Goal: Task Accomplishment & Management: Manage account settings

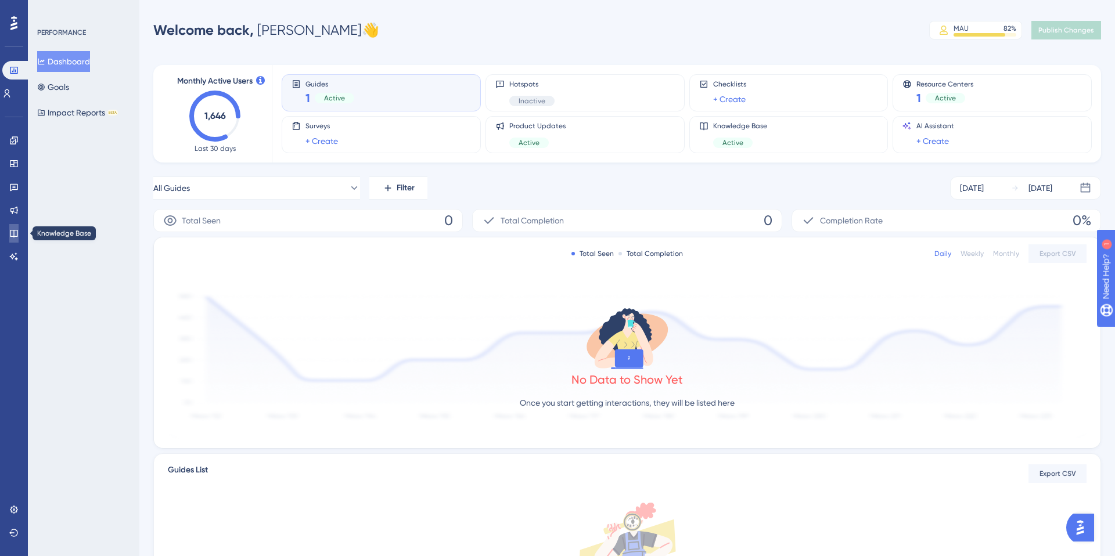
click at [17, 234] on icon at bounding box center [13, 233] width 9 height 9
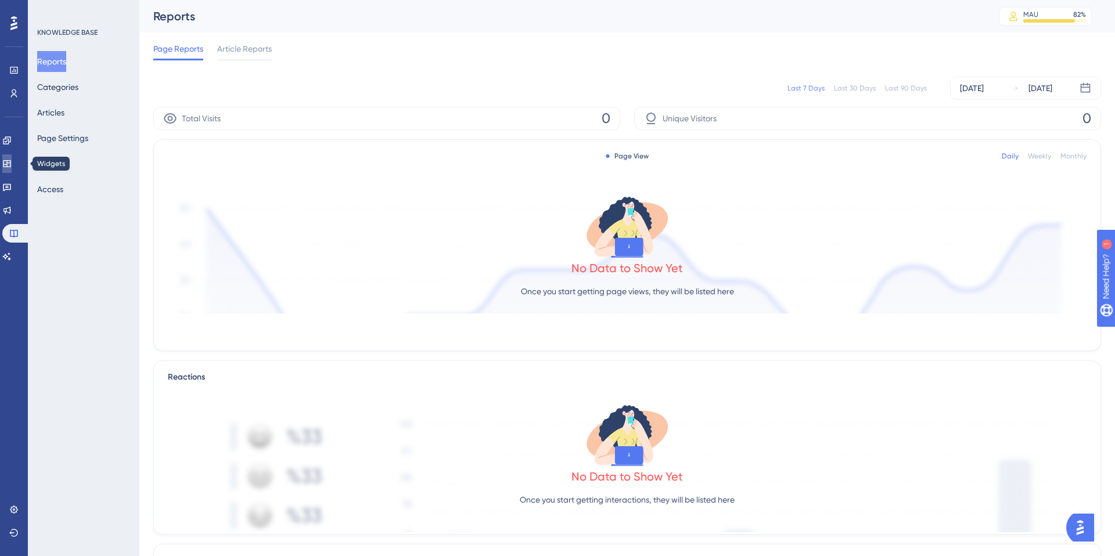
click at [12, 167] on icon at bounding box center [6, 163] width 9 height 9
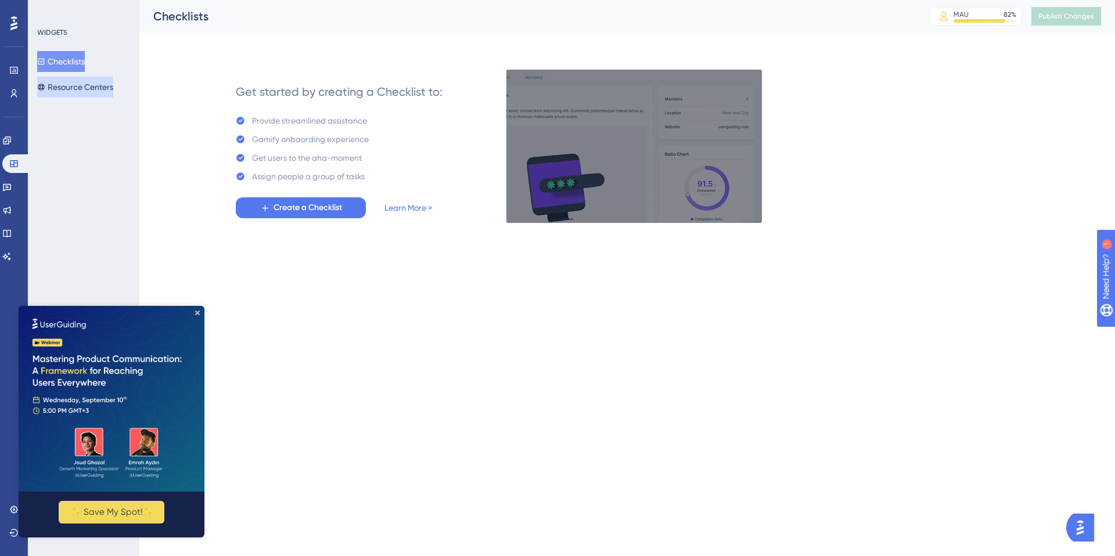
click at [67, 89] on button "Resource Centers" at bounding box center [75, 87] width 76 height 21
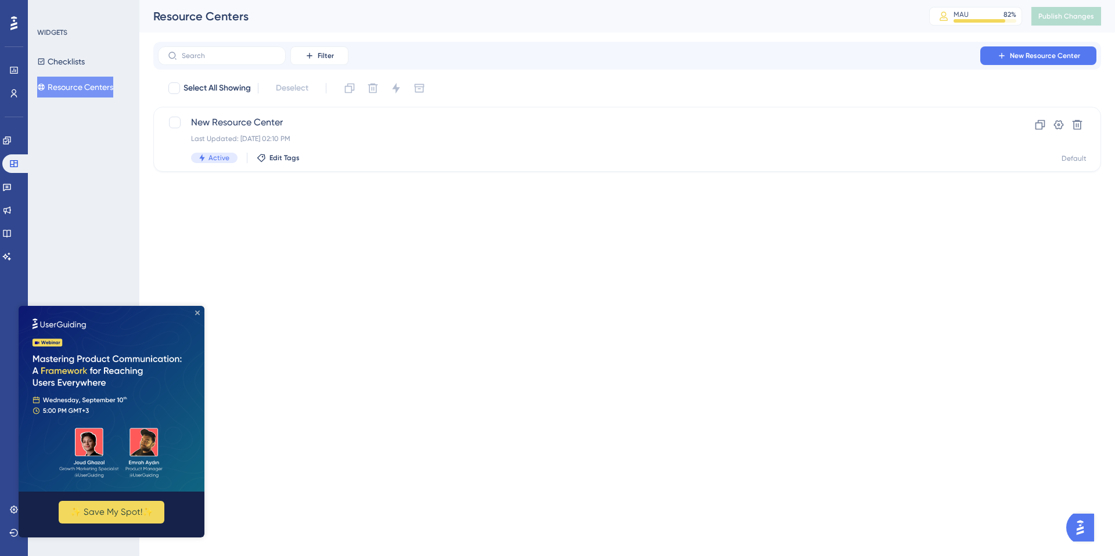
drag, startPoint x: 198, startPoint y: 312, endPoint x: 217, endPoint y: 618, distance: 306.7
click at [198, 312] on icon "Close Preview" at bounding box center [197, 313] width 5 height 5
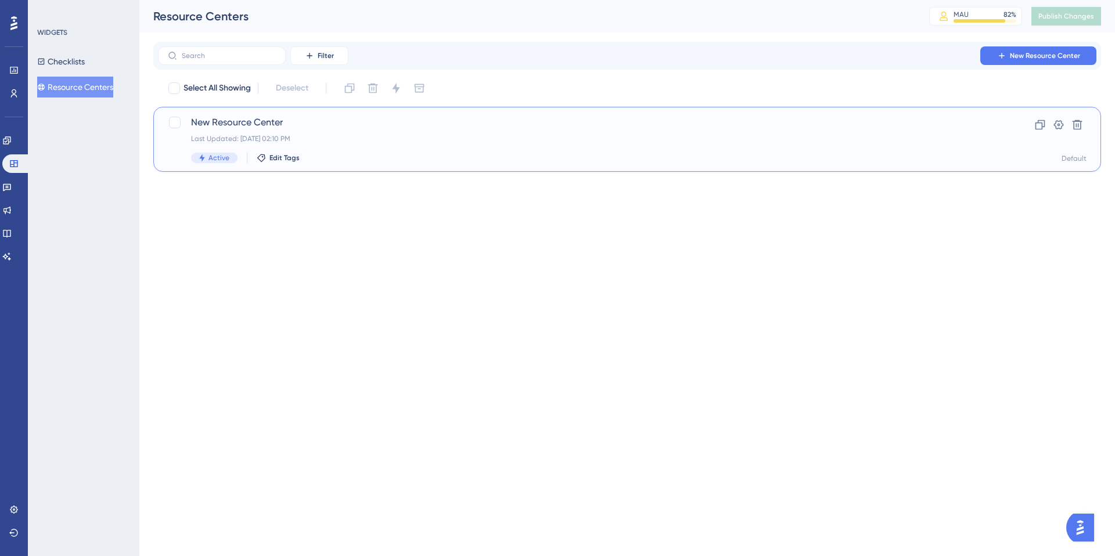
click at [293, 130] on div "New Resource Center Last Updated: [DATE] 02:10 PM Active Edit Tags" at bounding box center [581, 140] width 780 height 48
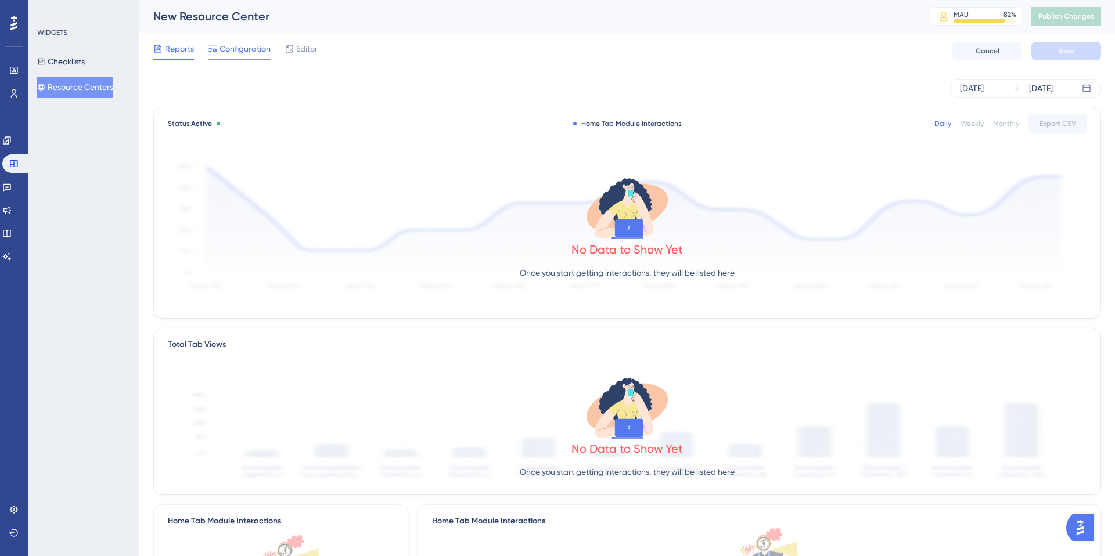
click at [252, 49] on span "Configuration" at bounding box center [245, 49] width 51 height 14
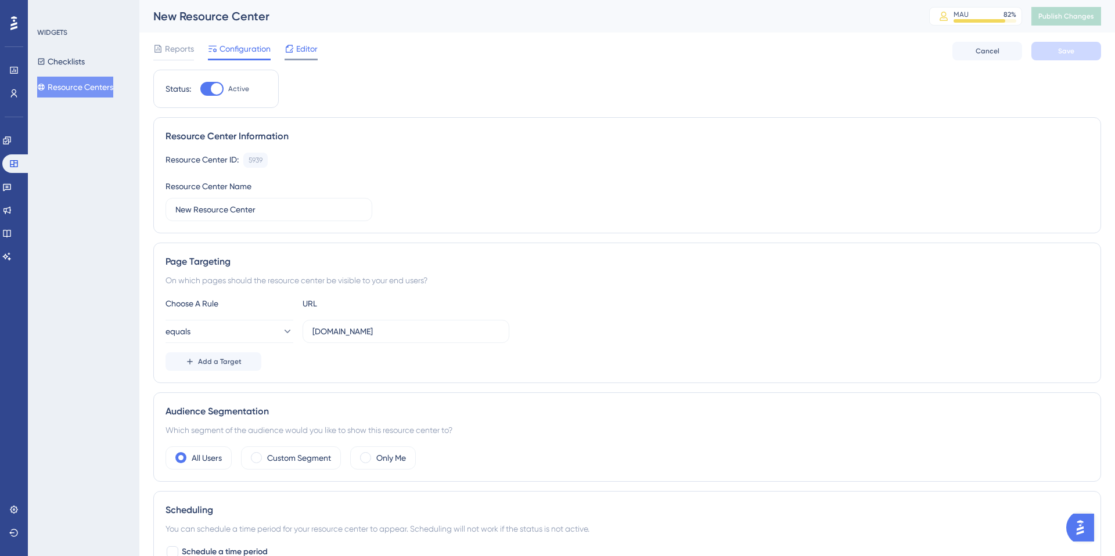
click at [290, 49] on icon at bounding box center [289, 48] width 9 height 9
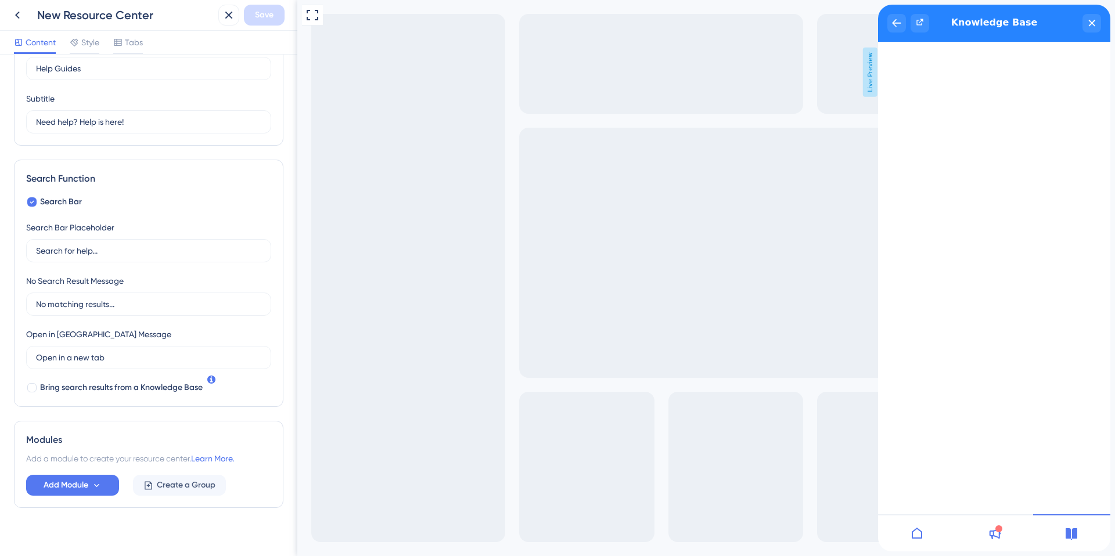
scroll to position [78, 0]
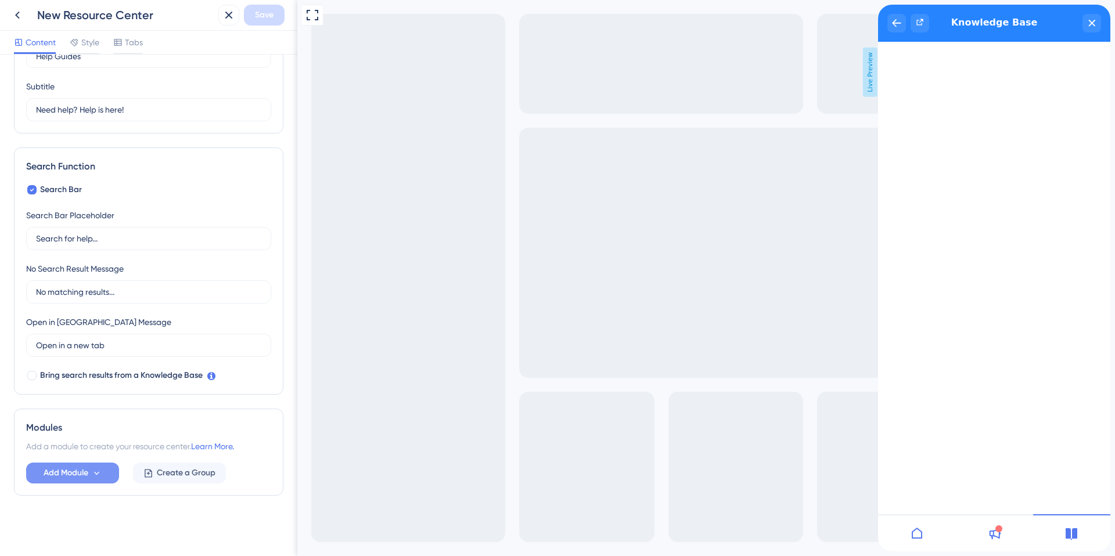
click at [103, 476] on button "Add Module" at bounding box center [72, 473] width 93 height 21
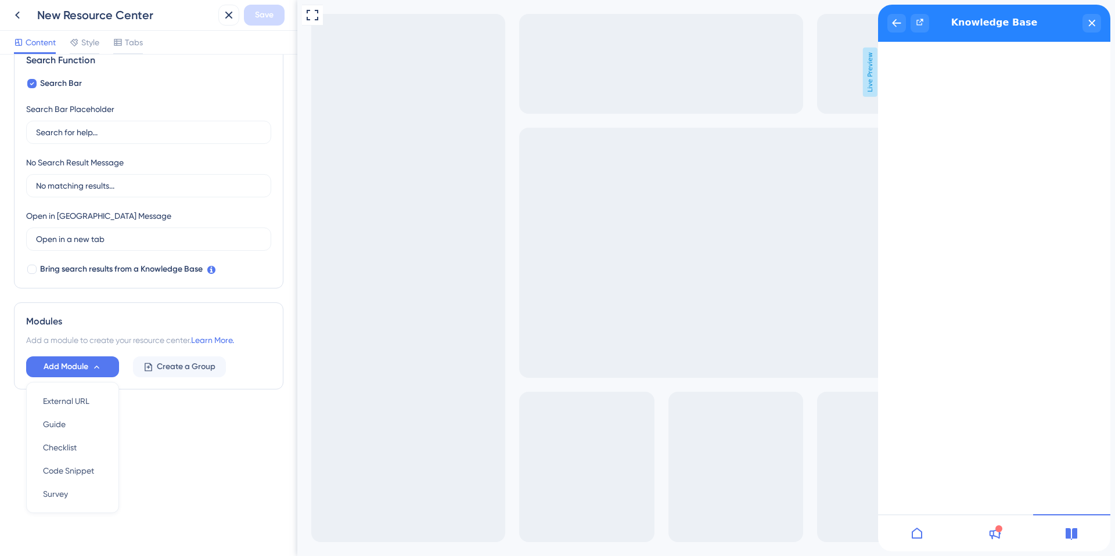
click at [247, 371] on div "Add Module External URL External URL Guide Guide Checklist Checklist Code Snipp…" at bounding box center [148, 367] width 245 height 21
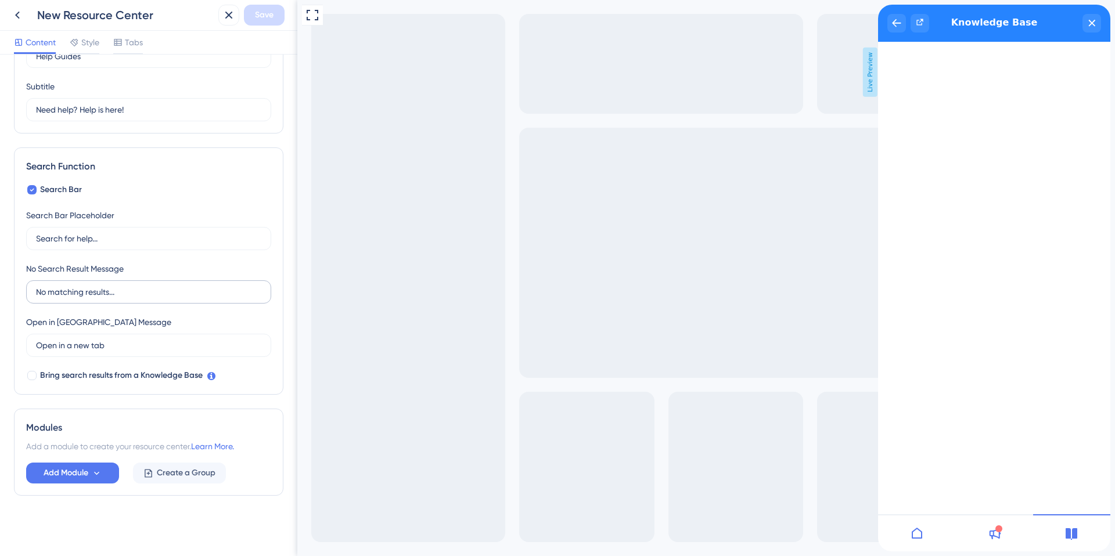
scroll to position [0, 0]
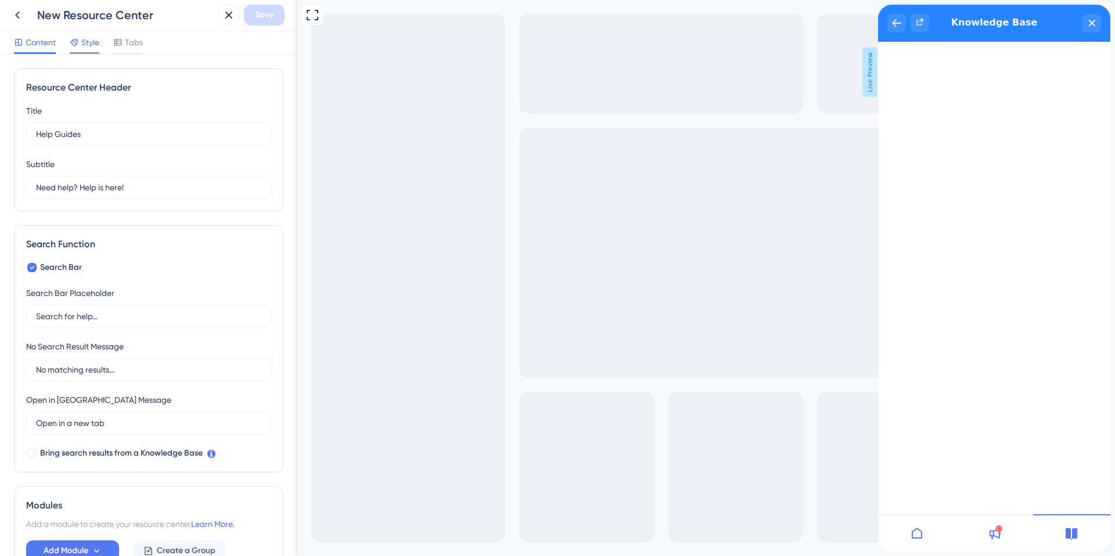
click at [89, 47] on span "Style" at bounding box center [90, 42] width 18 height 14
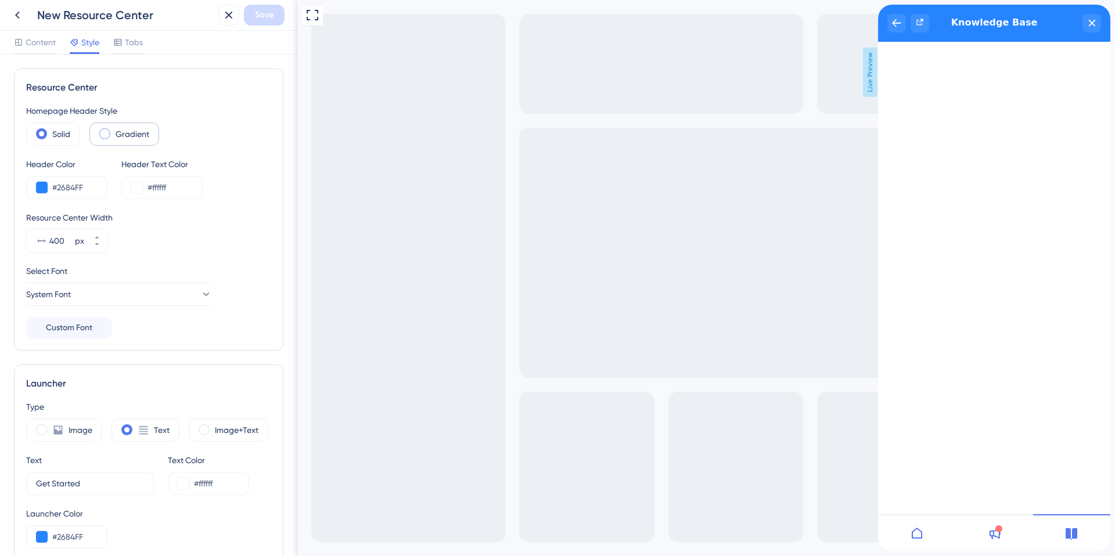
click at [106, 133] on span at bounding box center [104, 133] width 11 height 11
click at [114, 130] on input "radio" at bounding box center [114, 130] width 0 height 0
click at [42, 135] on span at bounding box center [41, 133] width 11 height 11
click at [51, 130] on input "radio" at bounding box center [51, 130] width 0 height 0
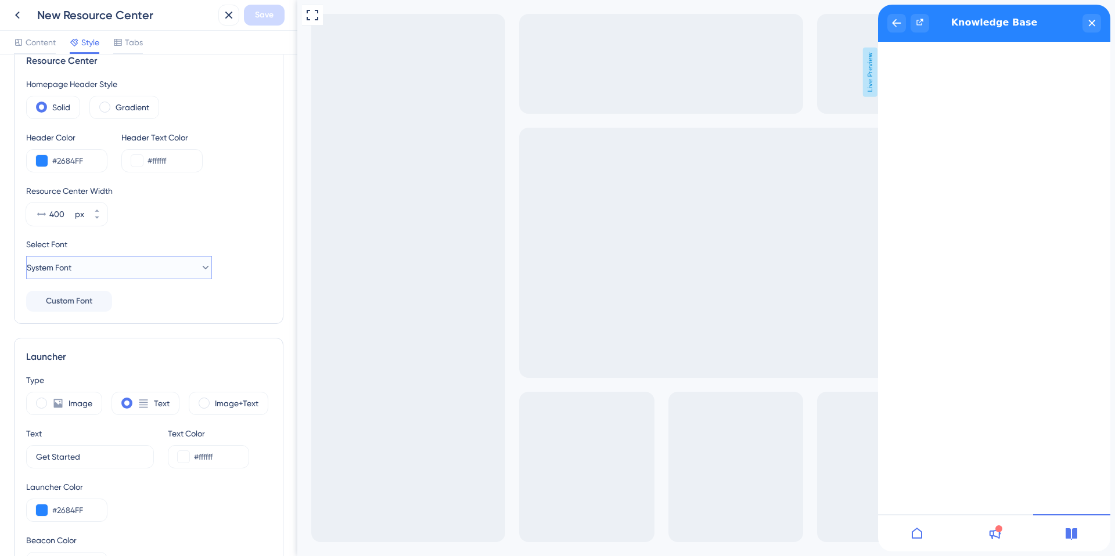
click at [200, 265] on icon at bounding box center [206, 268] width 12 height 12
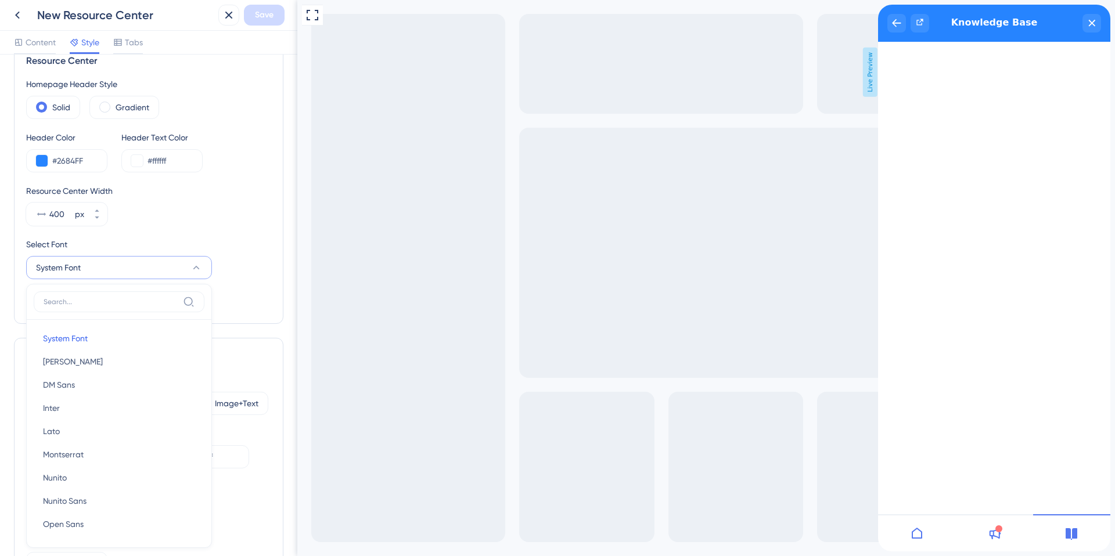
scroll to position [137, 0]
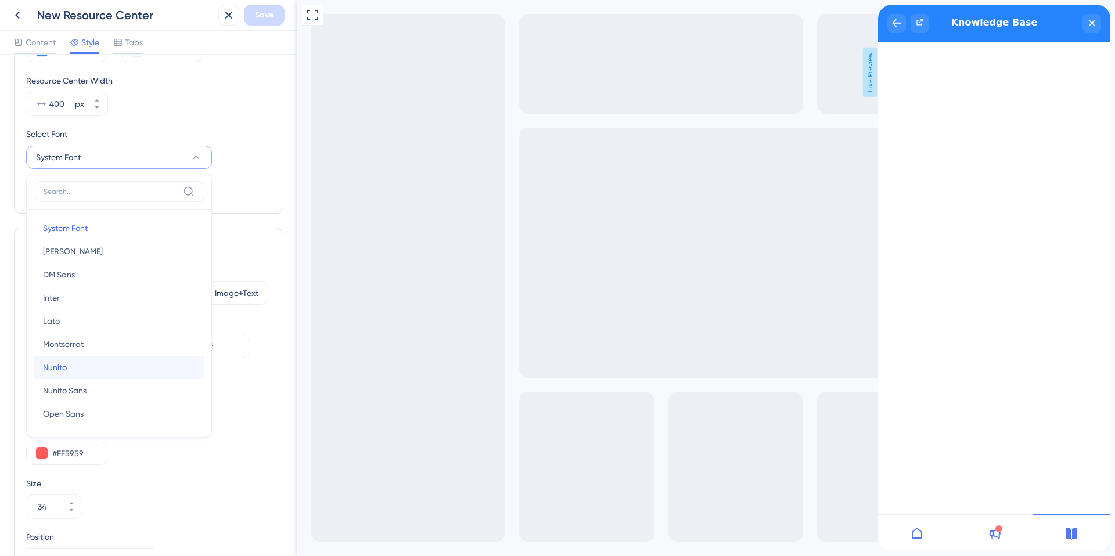
click at [106, 361] on button "[PERSON_NAME]" at bounding box center [119, 367] width 171 height 23
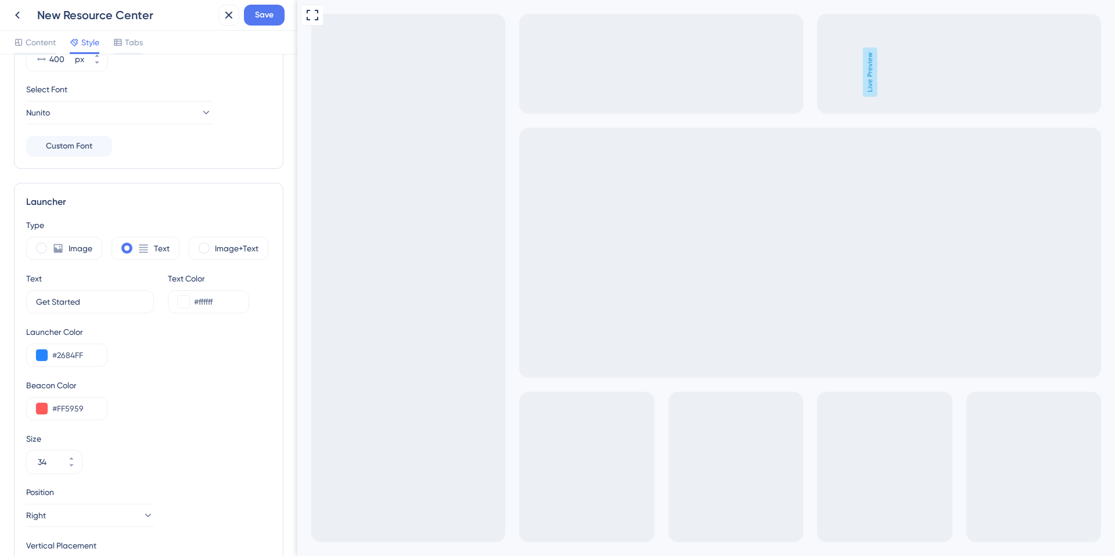
scroll to position [183, 0]
drag, startPoint x: 44, startPoint y: 246, endPoint x: 53, endPoint y: 247, distance: 9.9
click at [44, 246] on span at bounding box center [41, 247] width 11 height 11
click at [51, 243] on input "radio" at bounding box center [51, 243] width 0 height 0
click at [124, 247] on span at bounding box center [126, 247] width 11 height 11
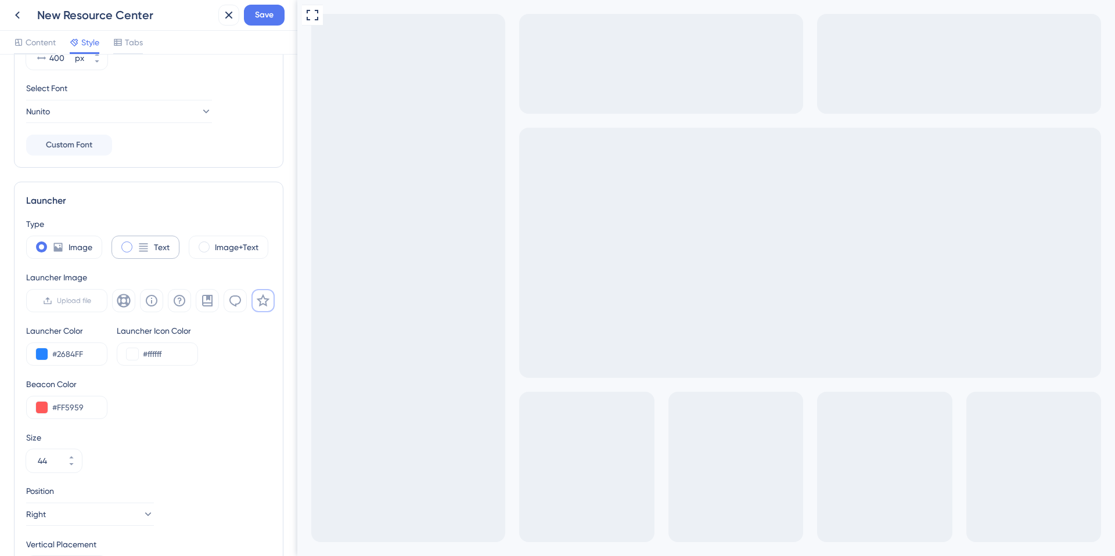
click at [136, 243] on input "radio" at bounding box center [136, 243] width 0 height 0
type input "34"
click at [204, 245] on span at bounding box center [204, 247] width 11 height 11
click at [213, 243] on input "radio" at bounding box center [213, 243] width 0 height 0
click at [91, 305] on span "Upload file" at bounding box center [74, 300] width 34 height 9
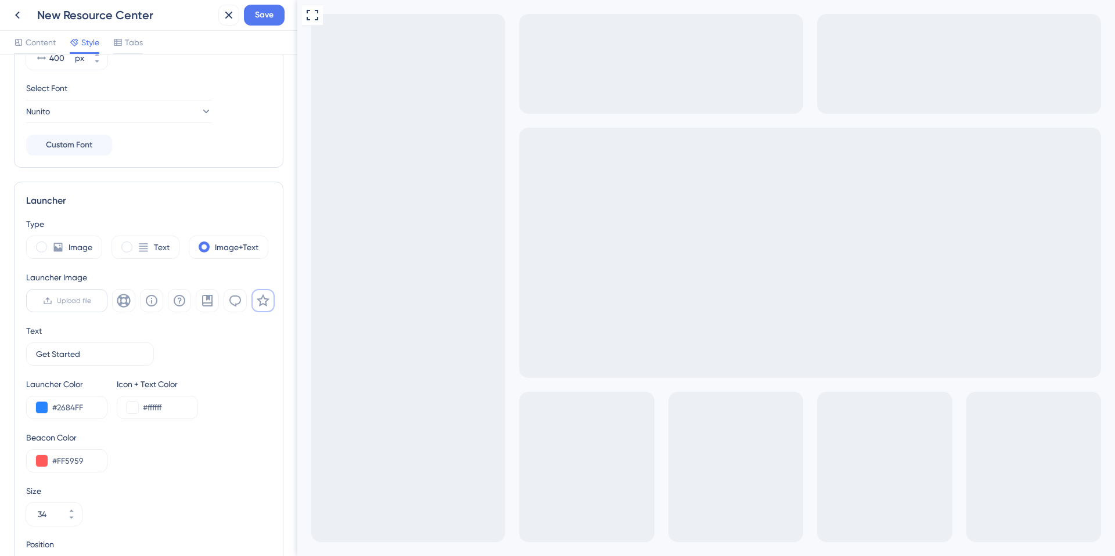
click at [91, 301] on input "Upload file" at bounding box center [91, 301] width 0 height 0
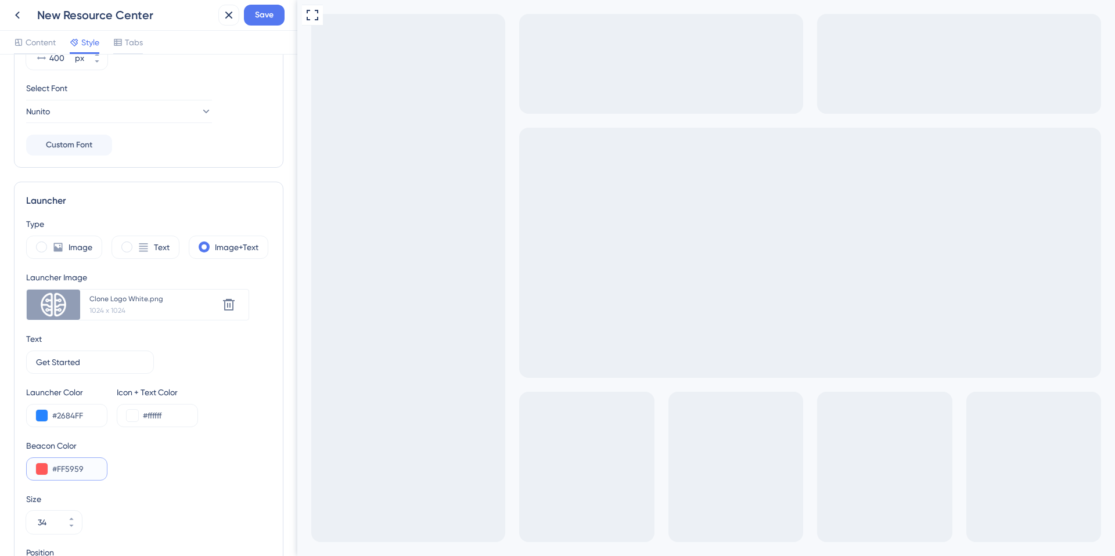
click at [84, 466] on input "#FF5959" at bounding box center [74, 469] width 45 height 14
paste input "3D00"
type input "#FF3D00"
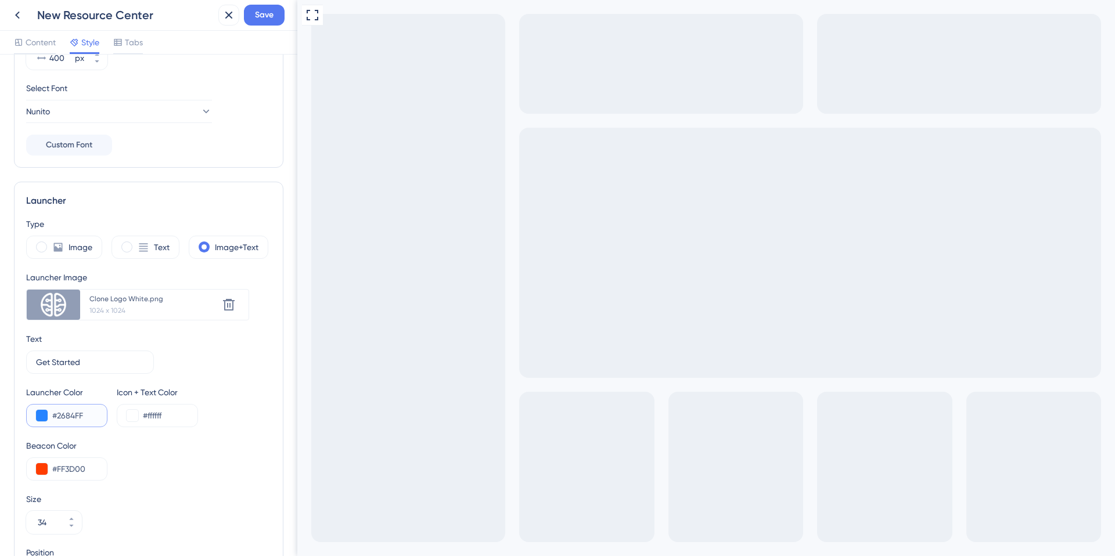
click at [64, 416] on input "#2684FF" at bounding box center [74, 416] width 45 height 14
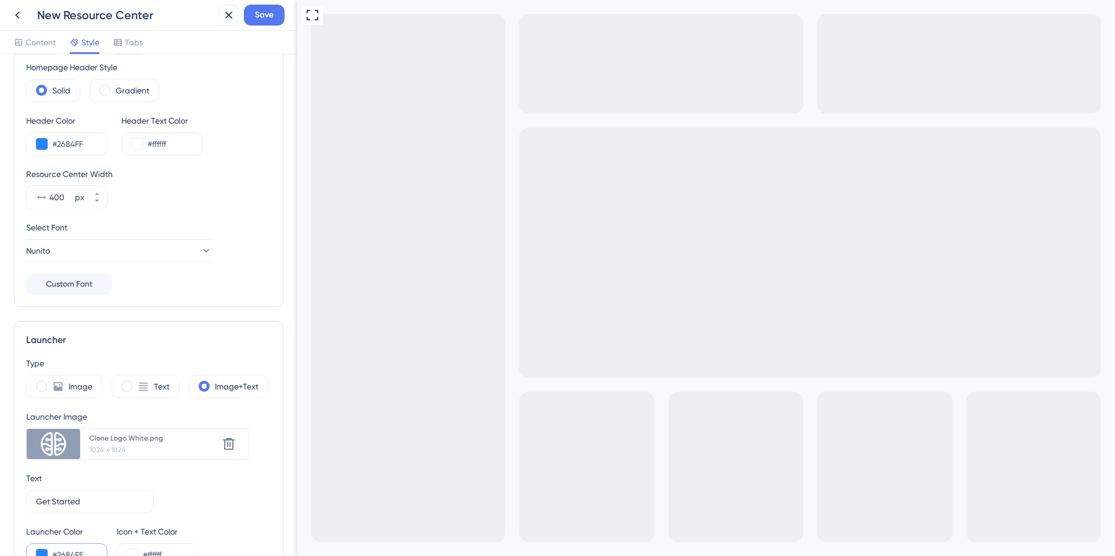
scroll to position [0, 0]
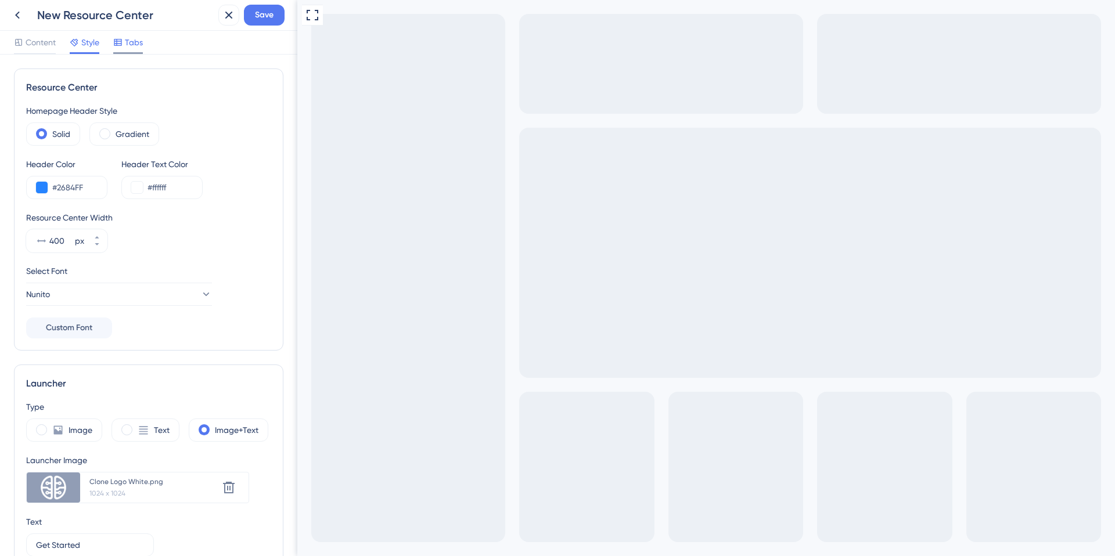
click at [132, 42] on span "Tabs" at bounding box center [134, 42] width 18 height 14
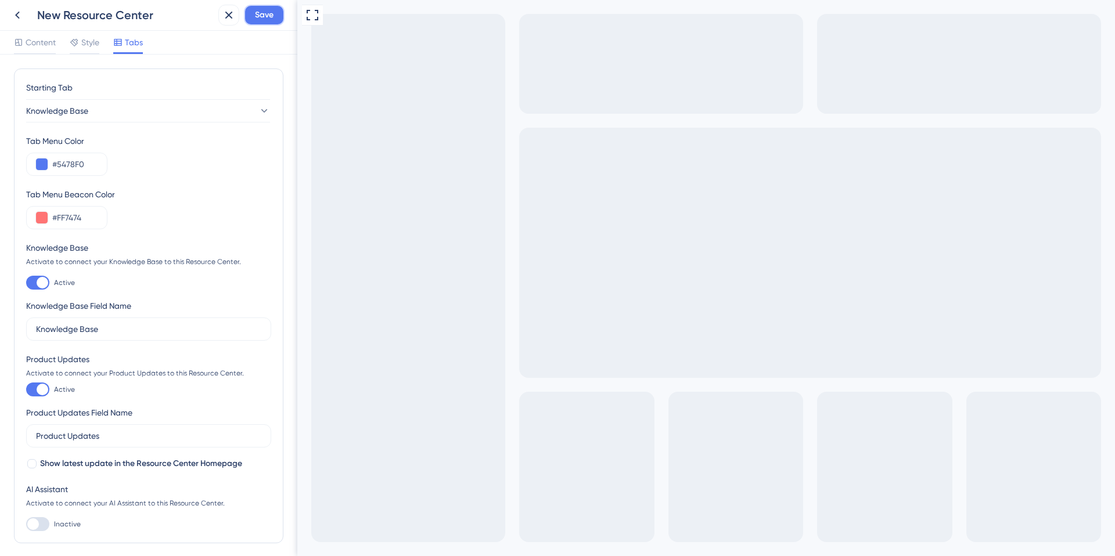
click at [264, 18] on span "Save" at bounding box center [264, 15] width 19 height 14
click at [220, 19] on icon at bounding box center [221, 22] width 12 height 12
click at [17, 15] on icon at bounding box center [17, 15] width 14 height 14
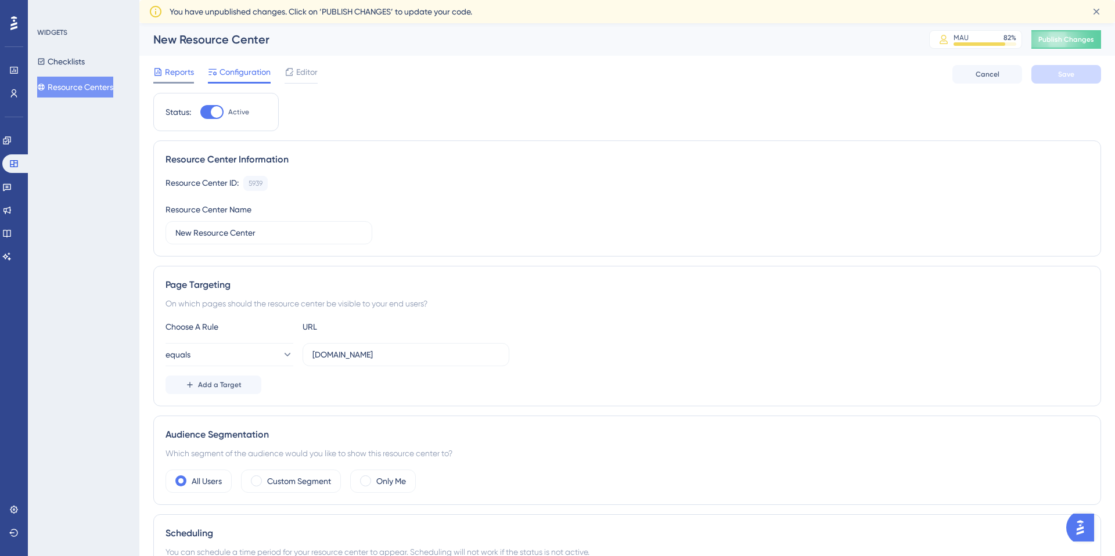
click at [182, 73] on span "Reports" at bounding box center [179, 72] width 29 height 14
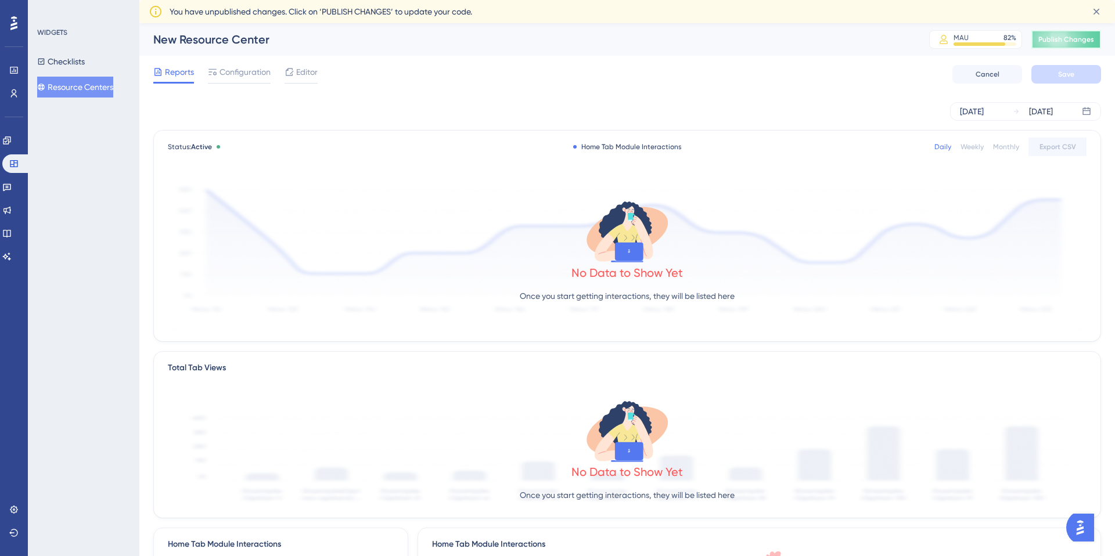
click at [1062, 41] on span "Publish Changes" at bounding box center [1067, 39] width 56 height 9
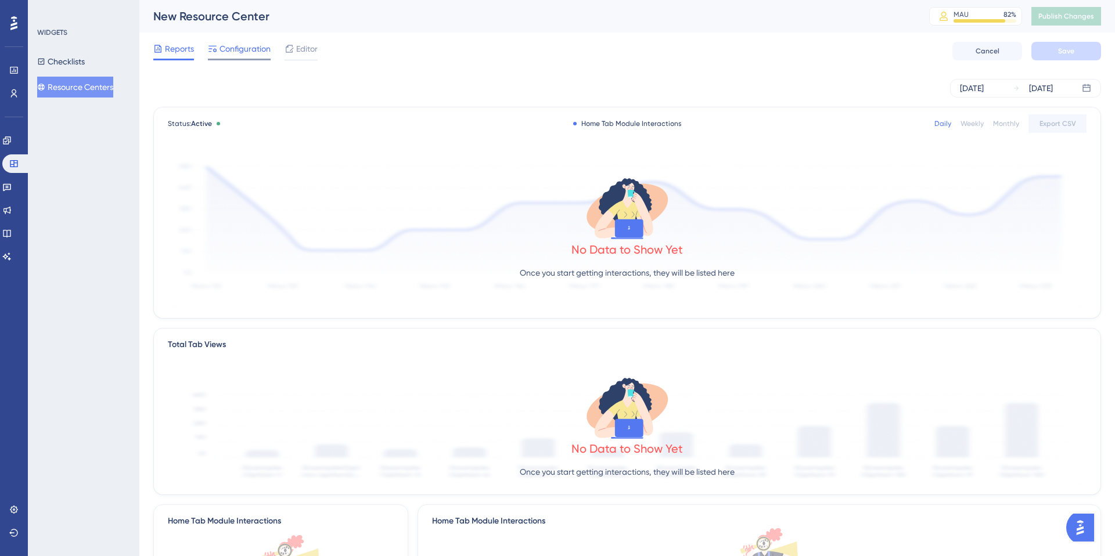
click at [256, 51] on span "Configuration" at bounding box center [245, 49] width 51 height 14
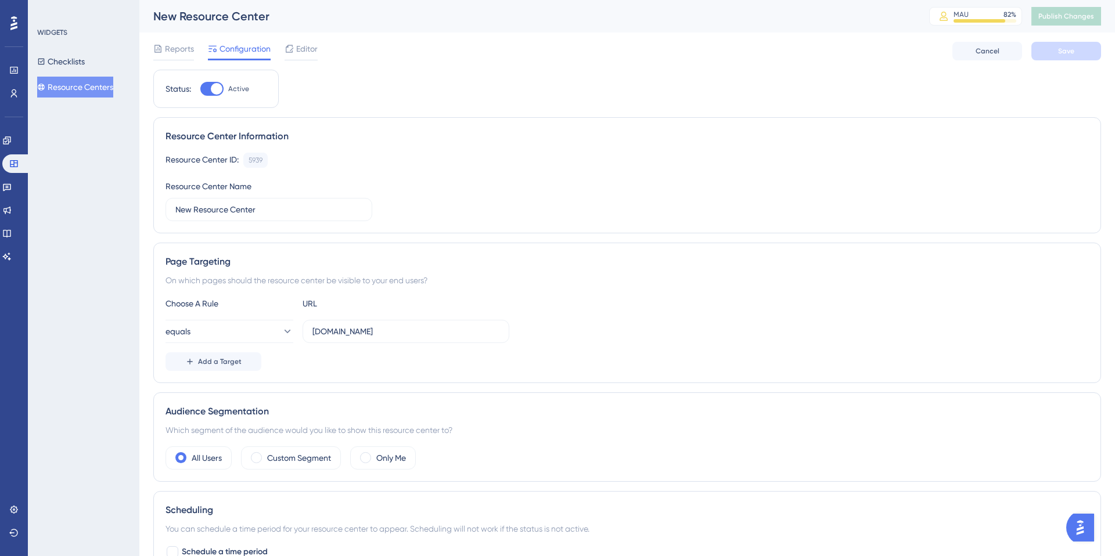
click at [1085, 529] on img "Open AI Assistant Launcher" at bounding box center [1080, 528] width 21 height 21
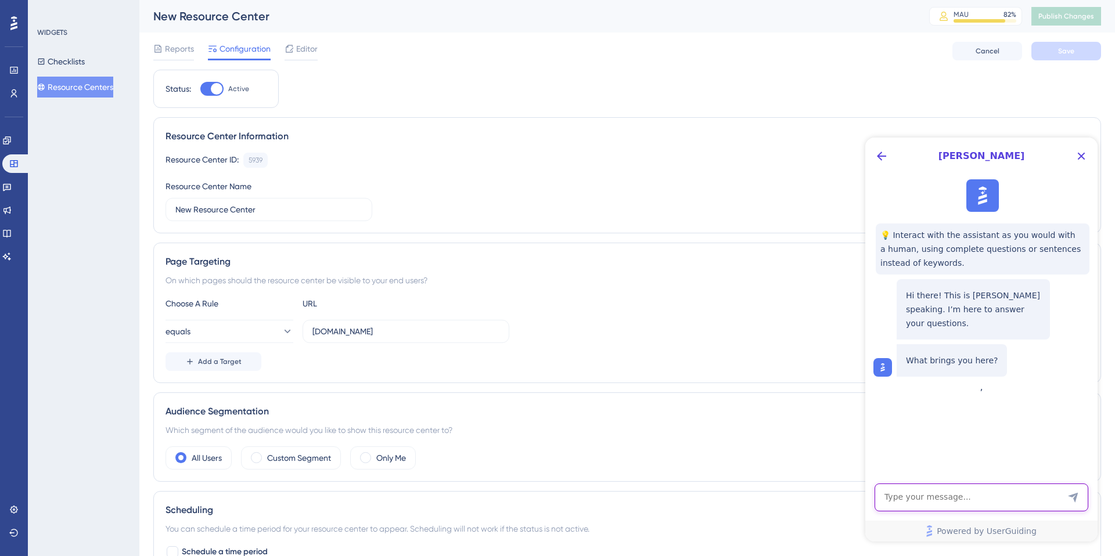
click at [906, 499] on textarea "AI Assistant Text Input" at bounding box center [982, 498] width 214 height 28
type textarea "I need help installing the resource center"
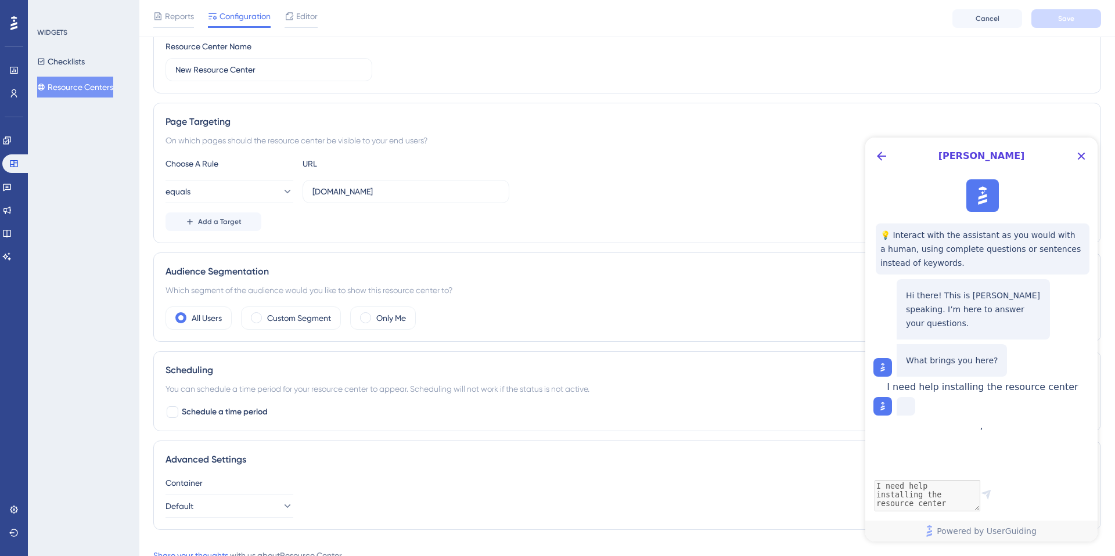
scroll to position [188, 0]
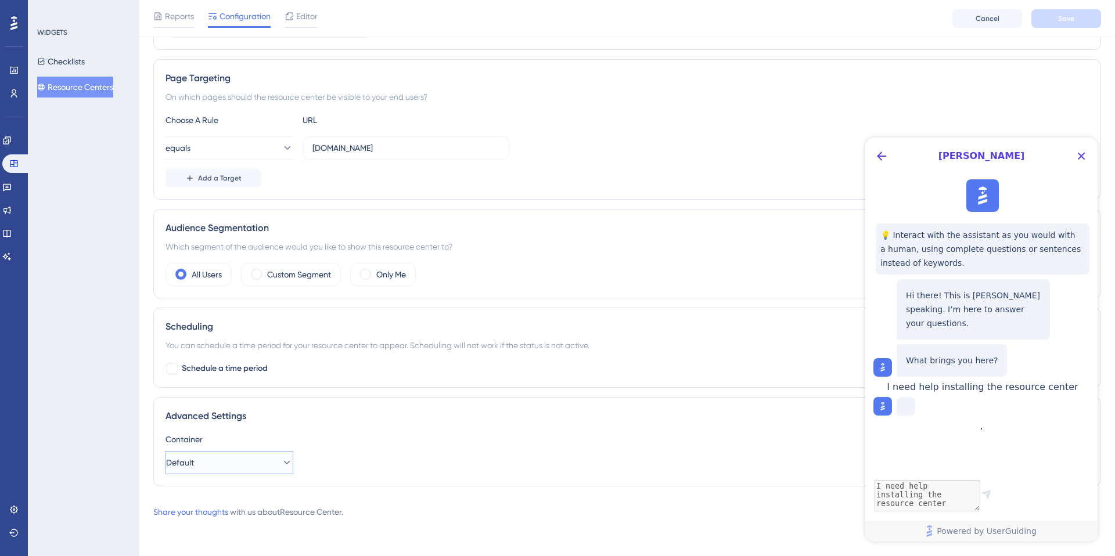
click at [281, 462] on icon at bounding box center [287, 463] width 12 height 12
click at [280, 462] on icon at bounding box center [278, 463] width 12 height 12
click at [378, 455] on div "Container Default" at bounding box center [628, 454] width 924 height 42
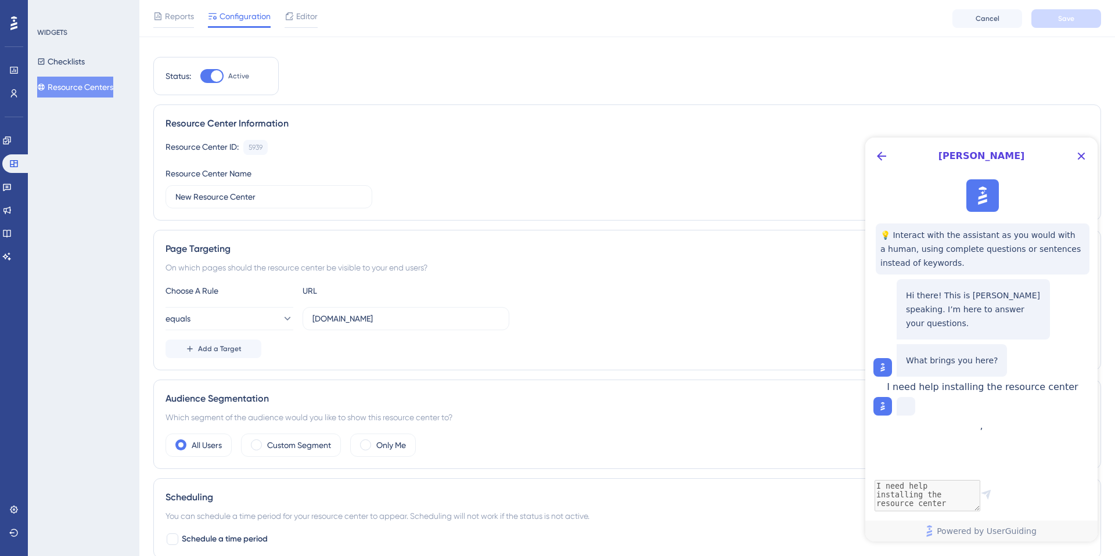
scroll to position [0, 0]
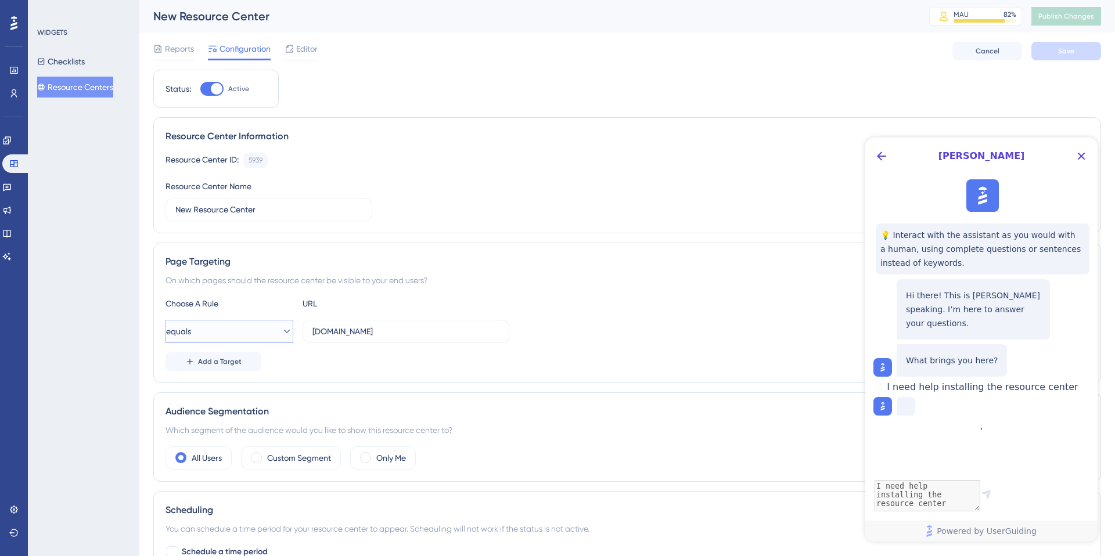
click at [281, 328] on icon at bounding box center [287, 332] width 12 height 12
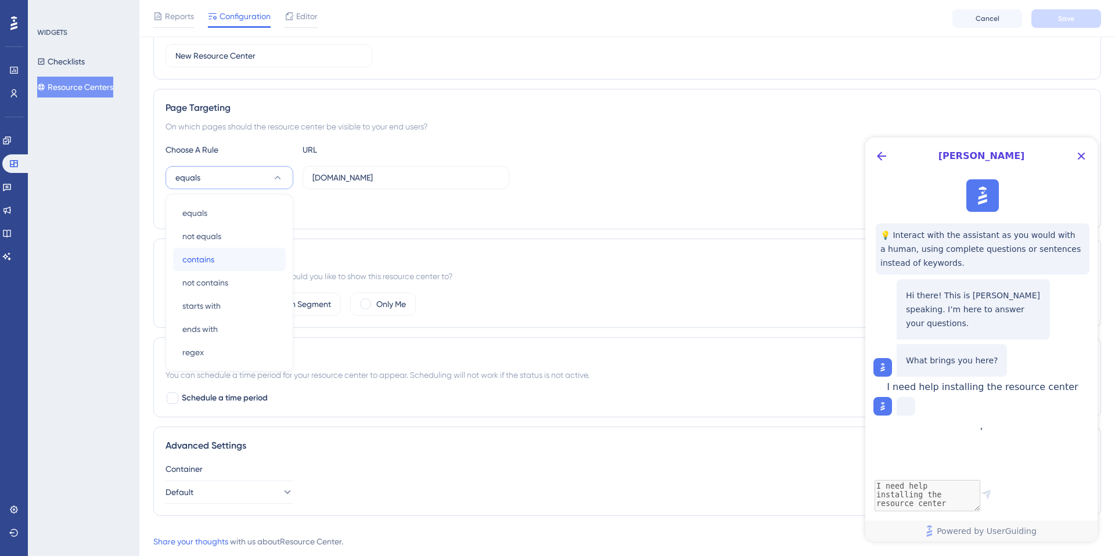
click at [233, 265] on div "contains contains" at bounding box center [229, 259] width 94 height 23
click at [1065, 17] on span "Save" at bounding box center [1066, 18] width 16 height 9
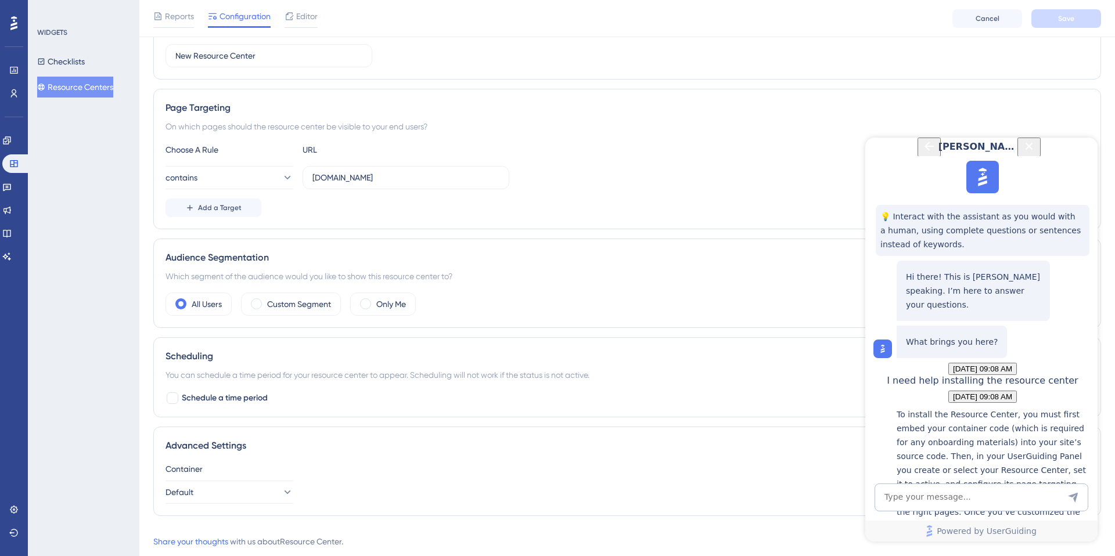
scroll to position [280, 0]
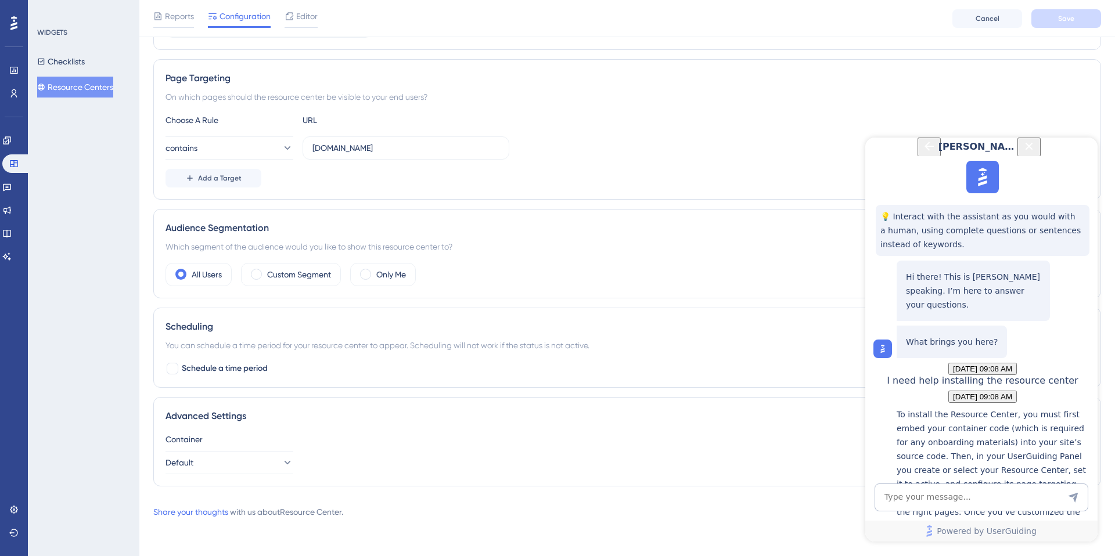
scroll to position [0, 0]
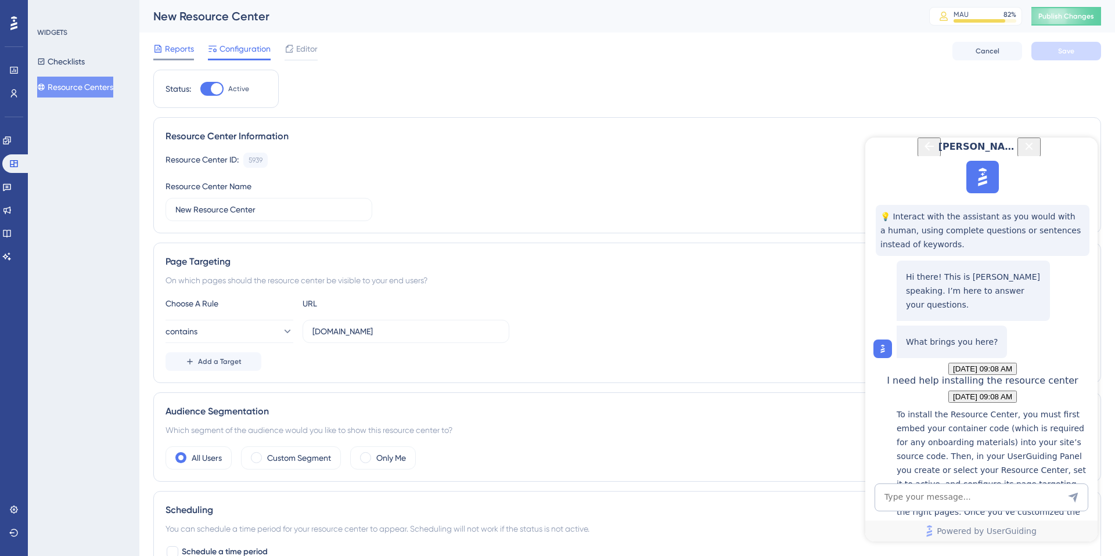
click at [189, 46] on span "Reports" at bounding box center [179, 49] width 29 height 14
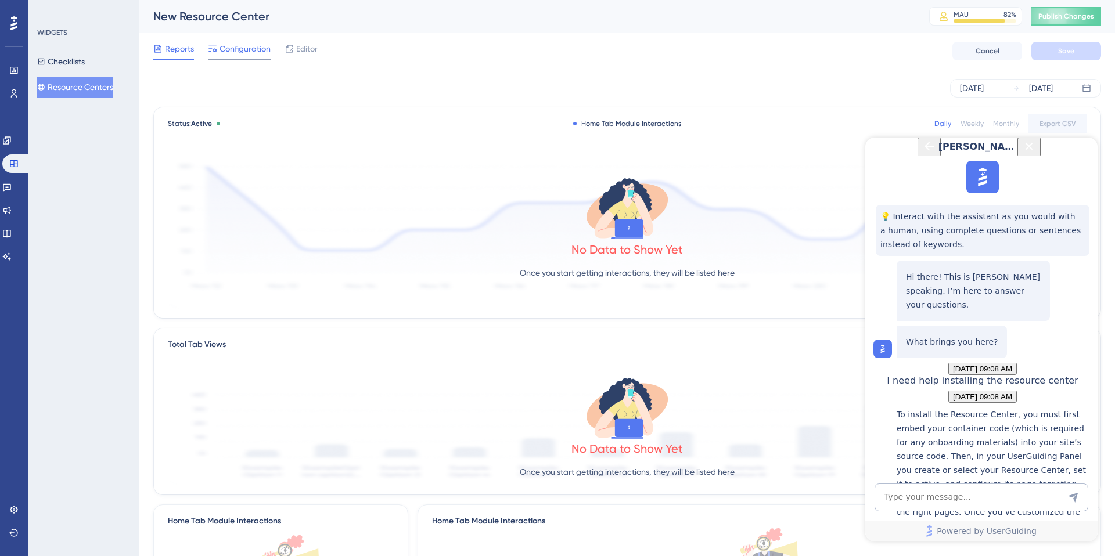
click at [221, 50] on span "Configuration" at bounding box center [245, 49] width 51 height 14
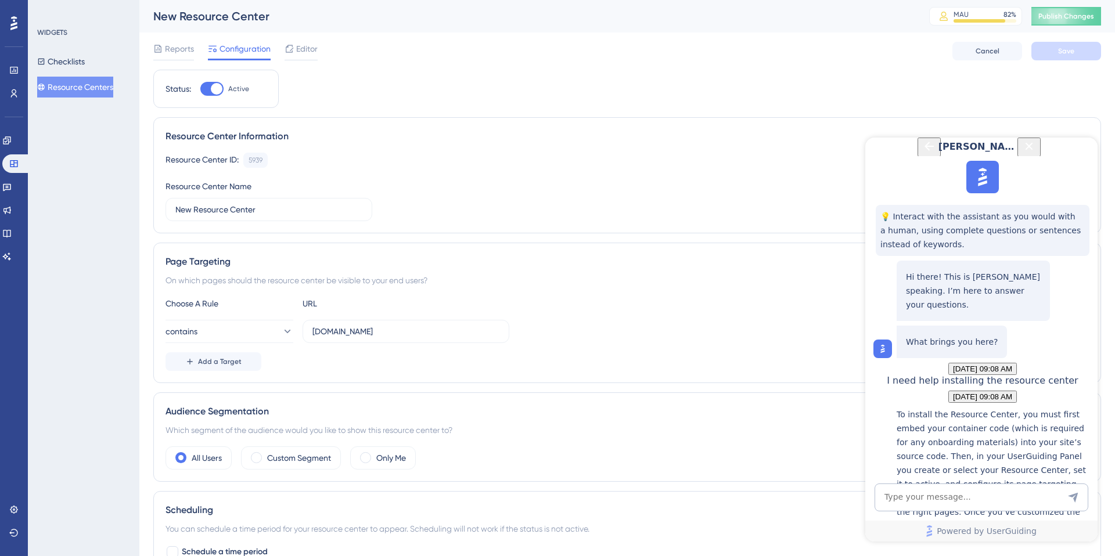
drag, startPoint x: 1085, startPoint y: 156, endPoint x: 1950, endPoint y: 294, distance: 876.4
click at [1036, 153] on icon "Close Button" at bounding box center [1029, 146] width 14 height 14
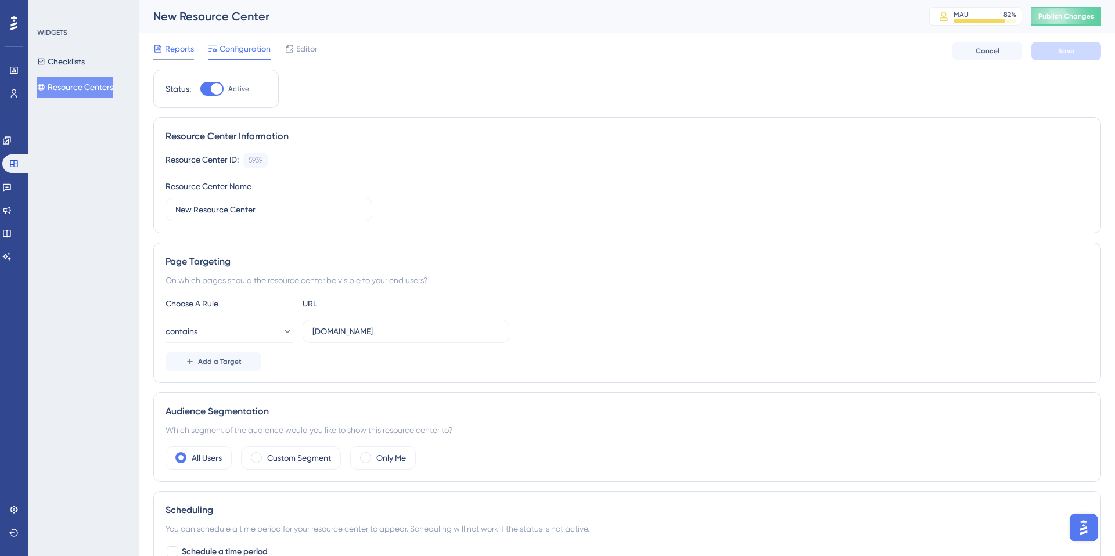
click at [178, 49] on span "Reports" at bounding box center [179, 49] width 29 height 14
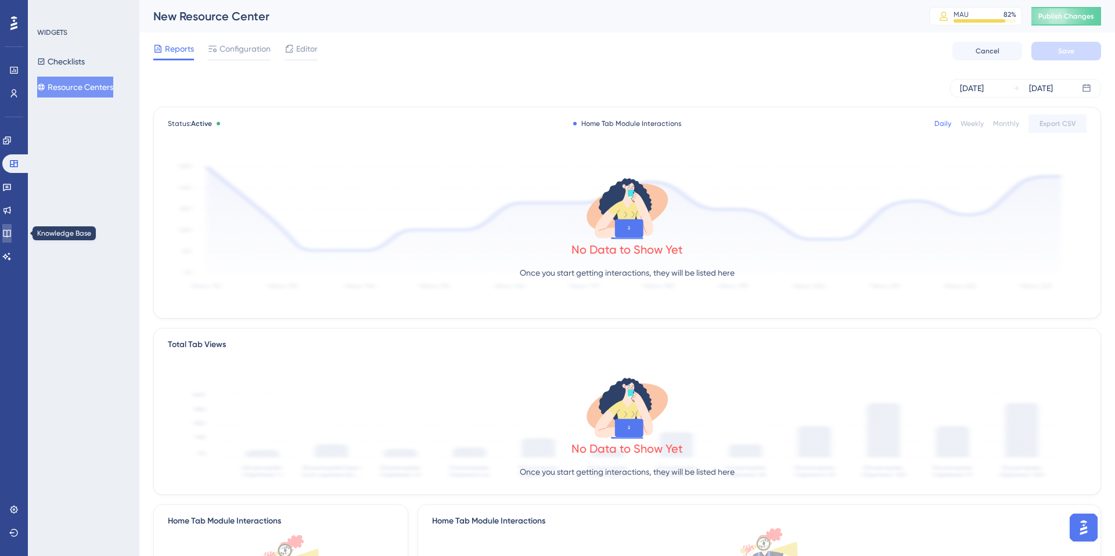
click at [7, 236] on link at bounding box center [6, 233] width 9 height 19
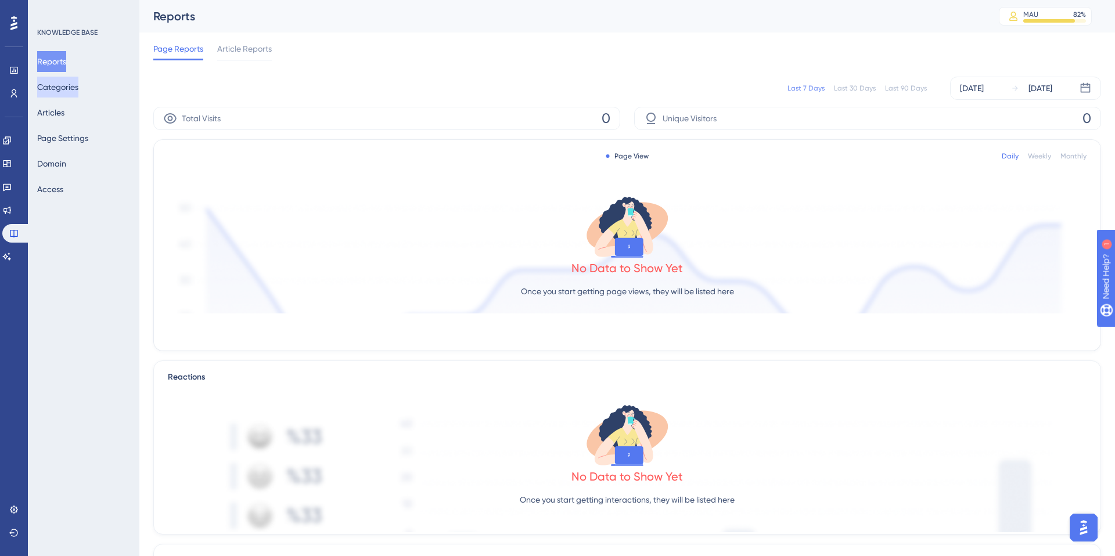
click at [77, 82] on button "Categories" at bounding box center [57, 87] width 41 height 21
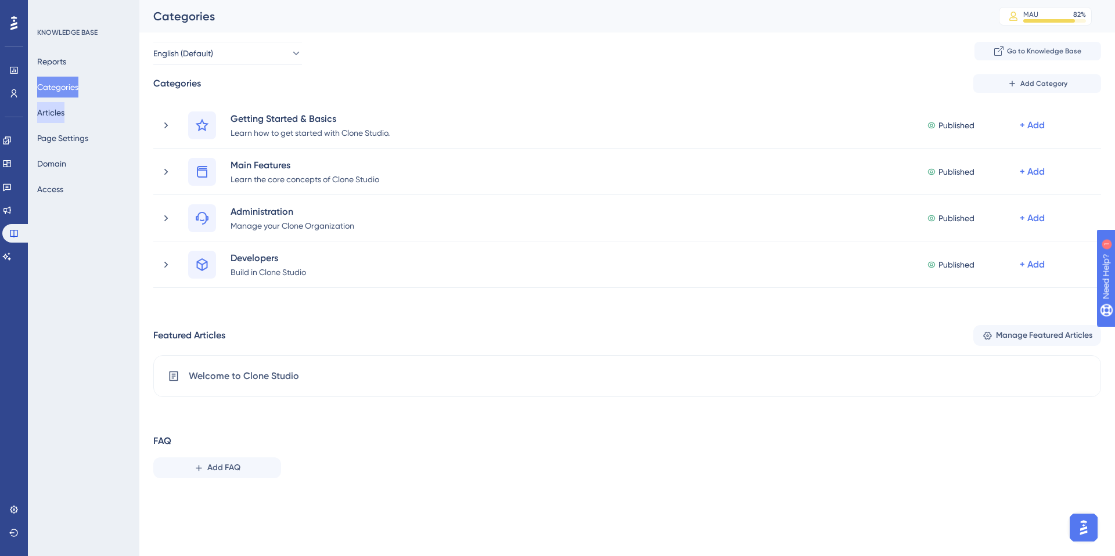
click at [64, 117] on button "Articles" at bounding box center [50, 112] width 27 height 21
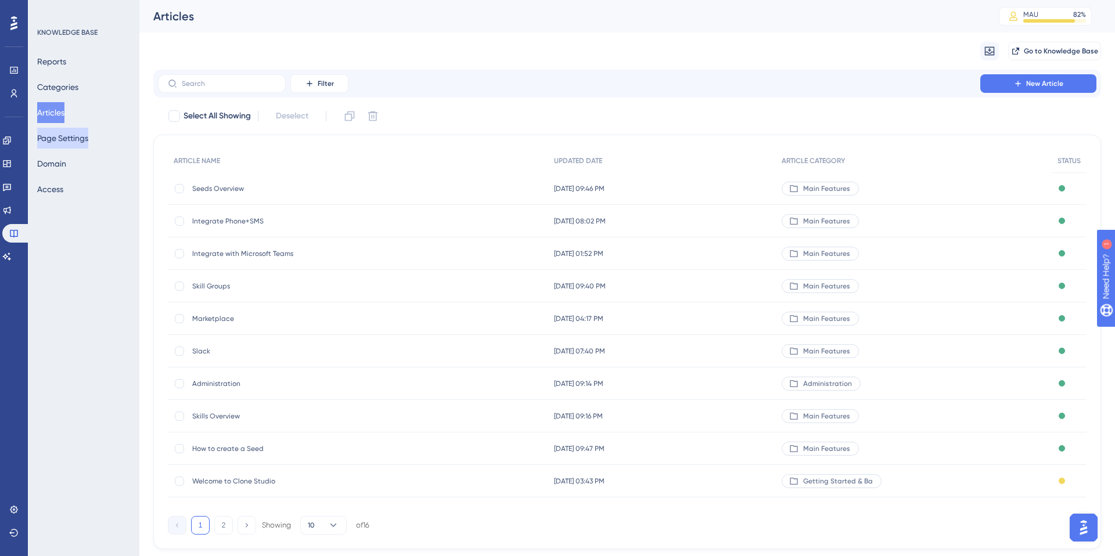
click at [65, 139] on button "Page Settings" at bounding box center [62, 138] width 51 height 21
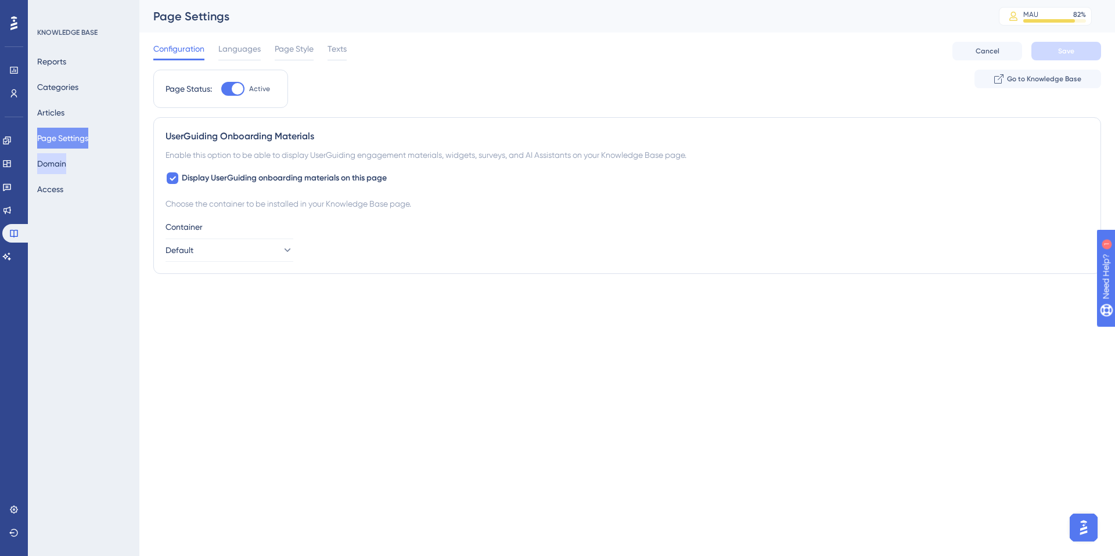
click at [63, 161] on button "Domain" at bounding box center [51, 163] width 29 height 21
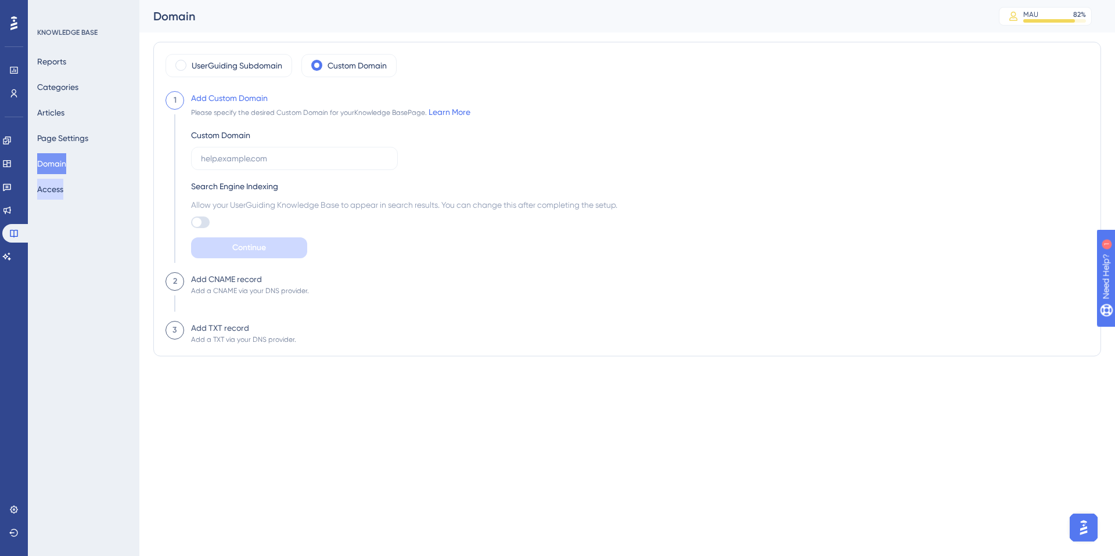
click at [57, 187] on button "Access" at bounding box center [50, 189] width 26 height 21
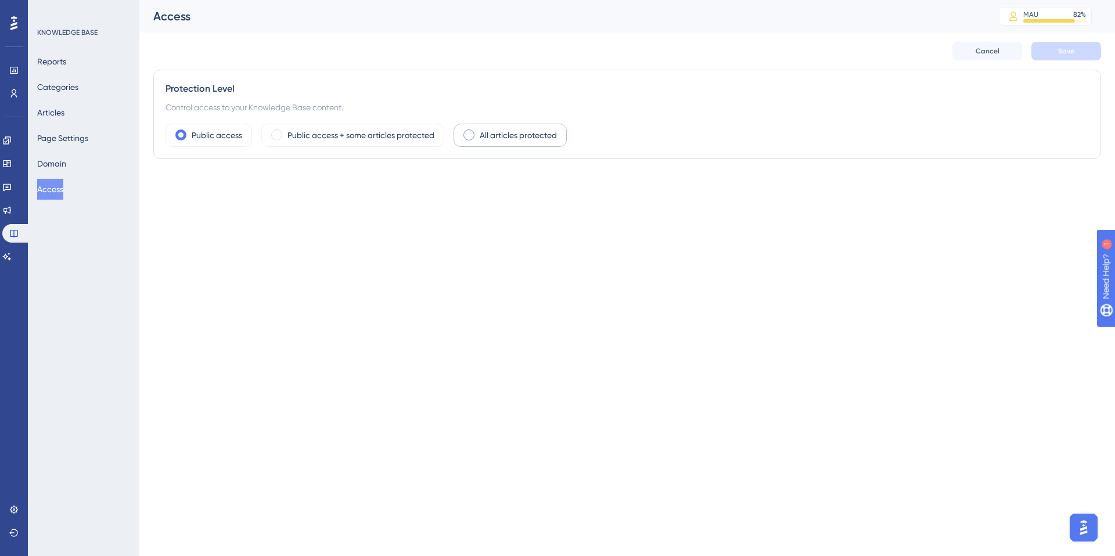
click at [471, 131] on span at bounding box center [469, 135] width 11 height 11
click at [478, 131] on input "radio" at bounding box center [478, 131] width 0 height 0
click at [173, 187] on div at bounding box center [173, 187] width 12 height 12
click at [166, 187] on input "User Identity Verification" at bounding box center [165, 186] width 1 height 1
checkbox input "false"
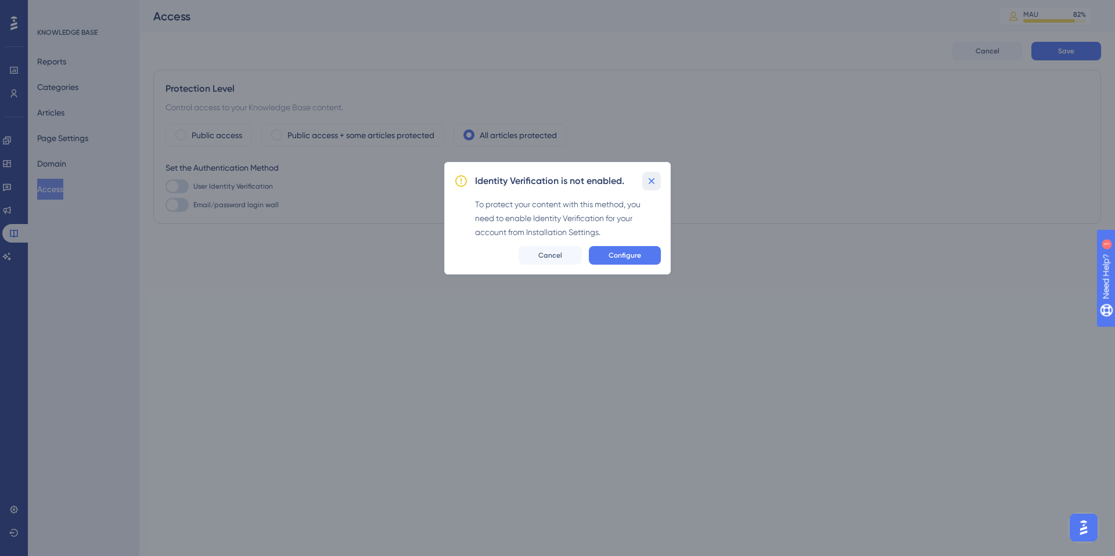
click at [658, 182] on button at bounding box center [651, 181] width 19 height 19
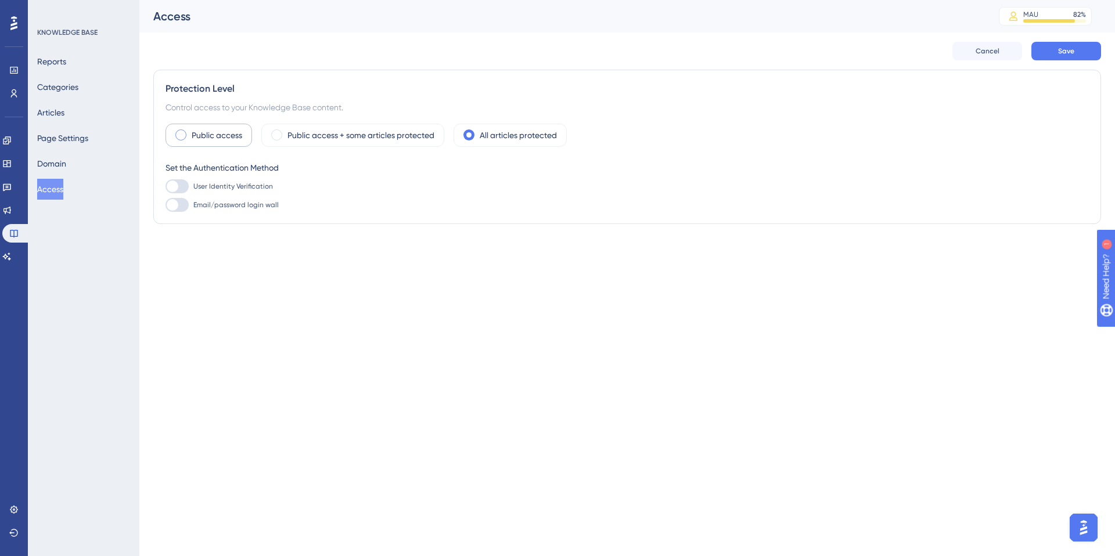
click at [186, 137] on div "Public access" at bounding box center [209, 135] width 87 height 23
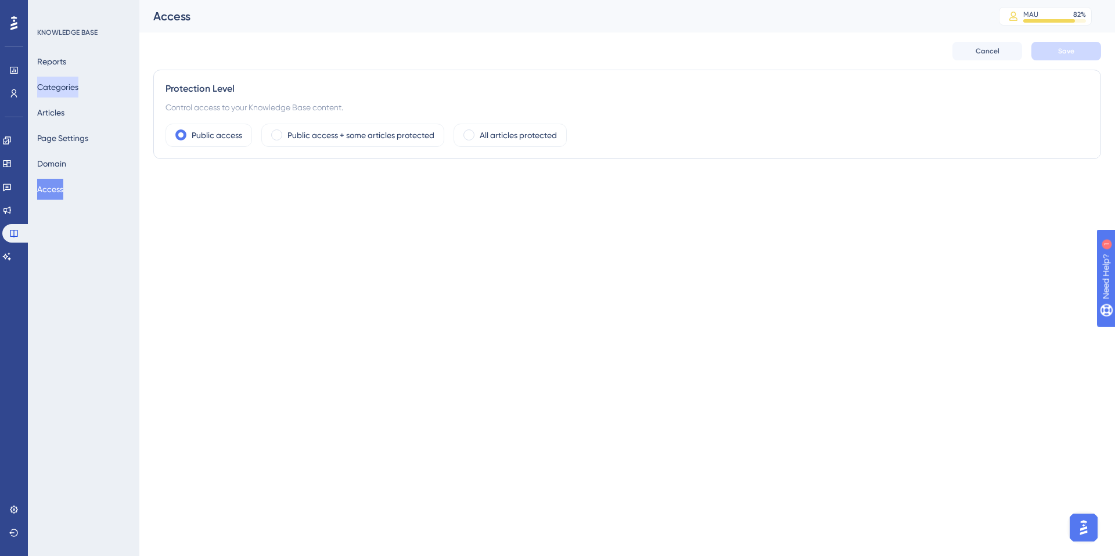
click at [60, 83] on button "Categories" at bounding box center [57, 87] width 41 height 21
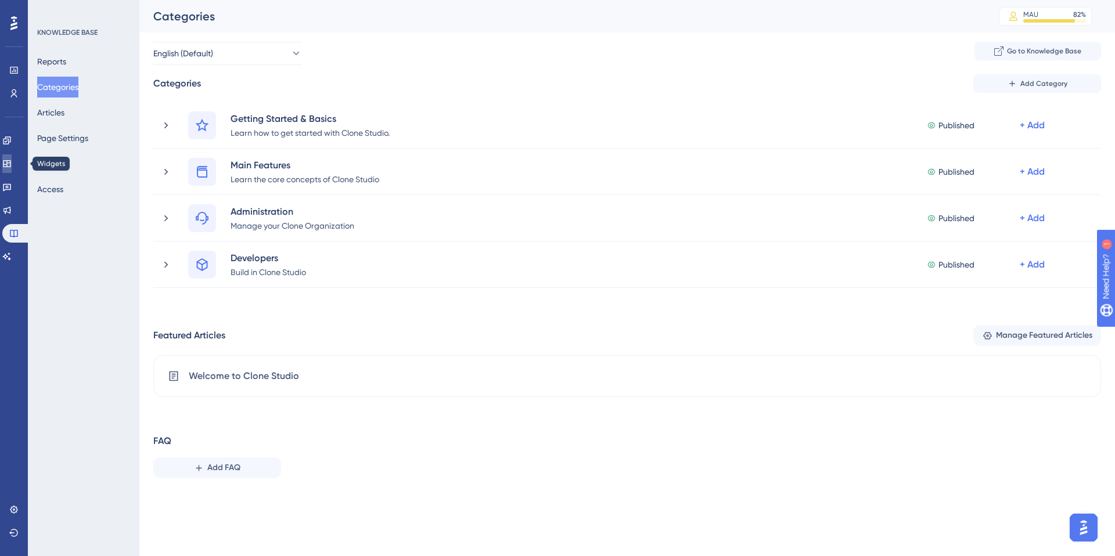
click at [9, 165] on link at bounding box center [6, 164] width 9 height 19
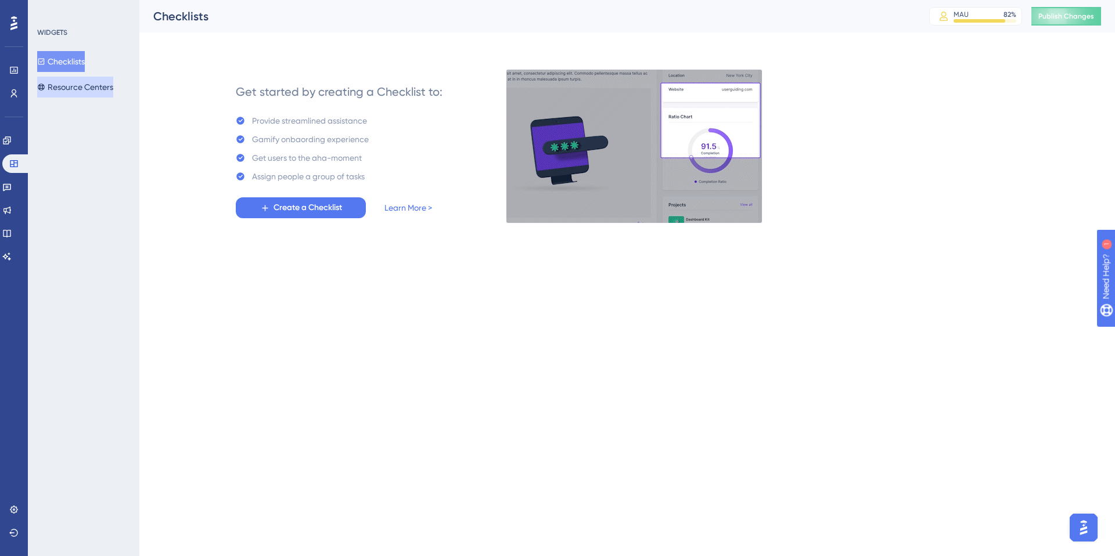
click at [75, 87] on button "Resource Centers" at bounding box center [75, 87] width 76 height 21
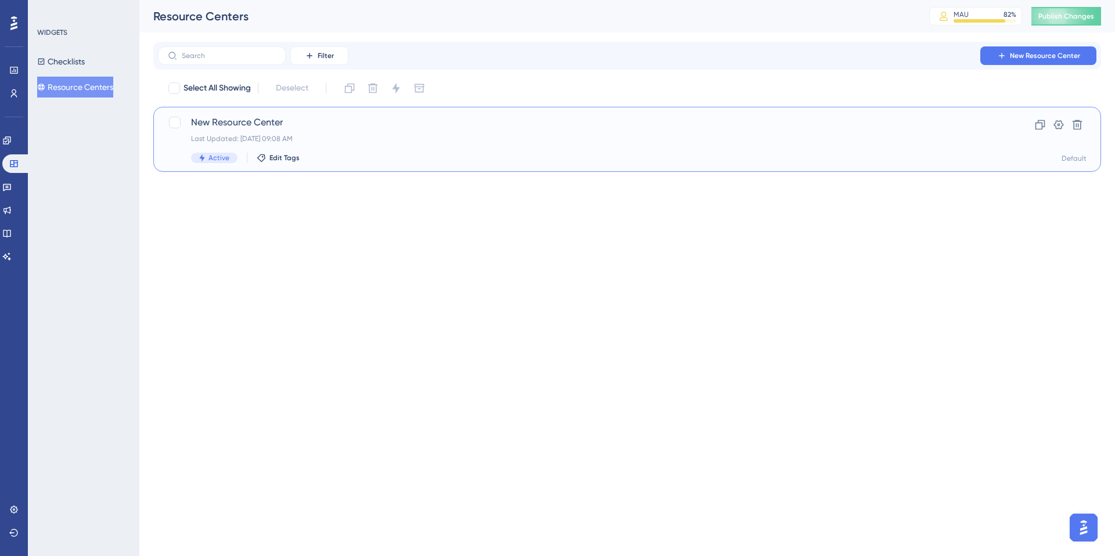
click at [372, 135] on div "Last Updated: [DATE] 09:08 AM" at bounding box center [581, 138] width 780 height 9
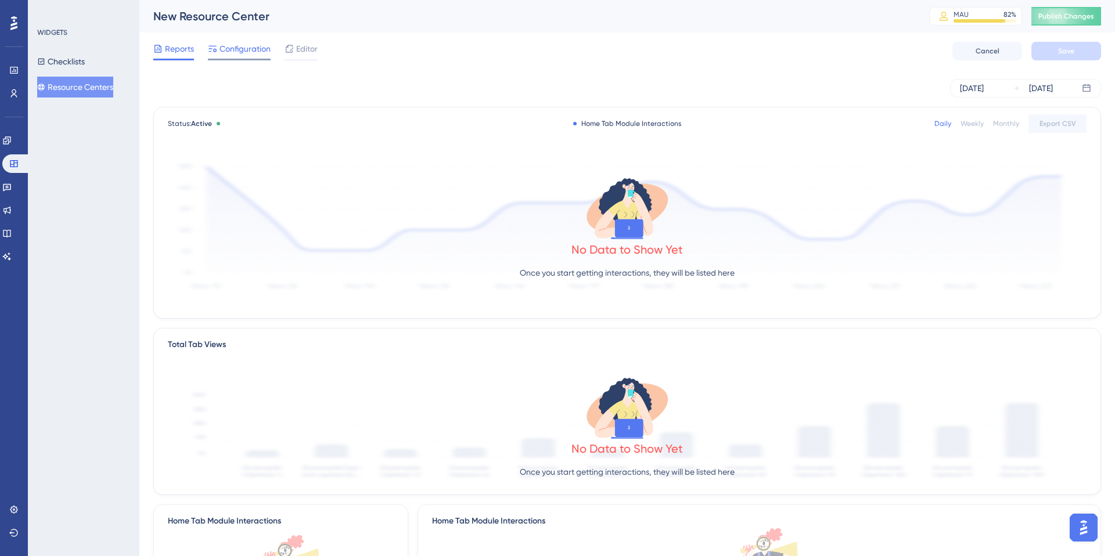
click at [239, 46] on span "Configuration" at bounding box center [245, 49] width 51 height 14
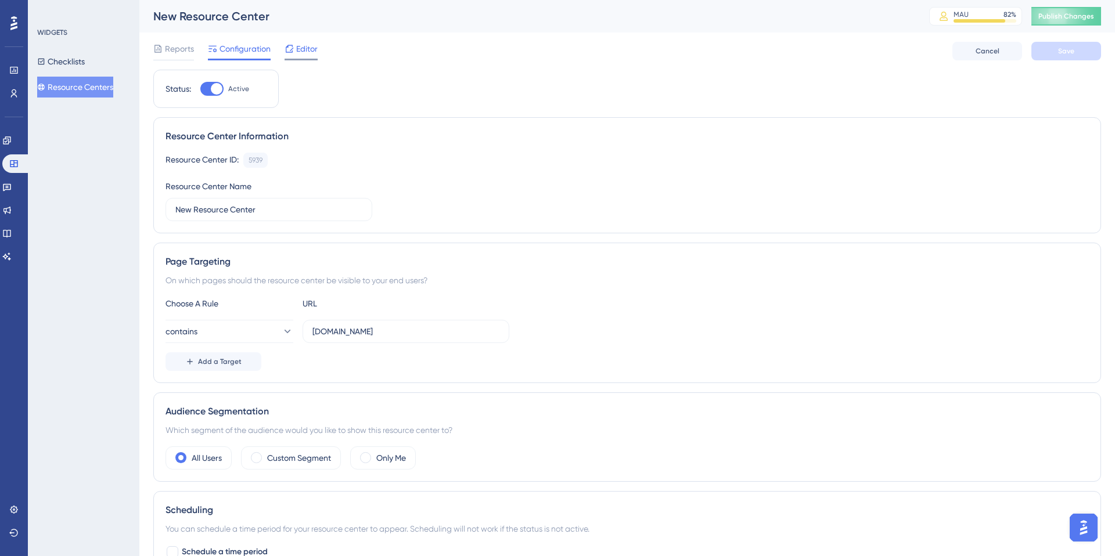
click at [310, 48] on span "Editor" at bounding box center [306, 49] width 21 height 14
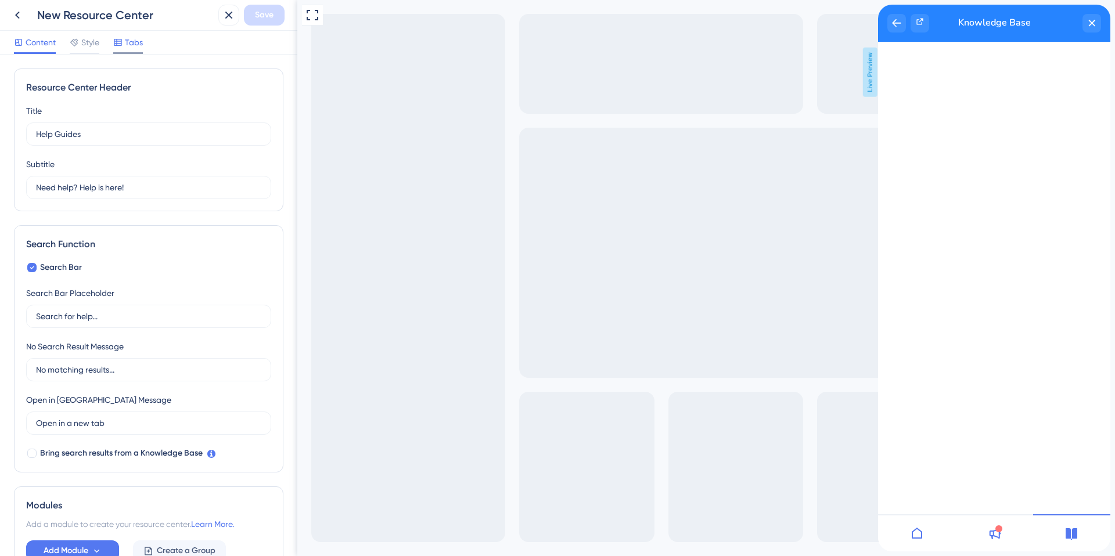
click at [124, 38] on div "Tabs" at bounding box center [128, 42] width 30 height 14
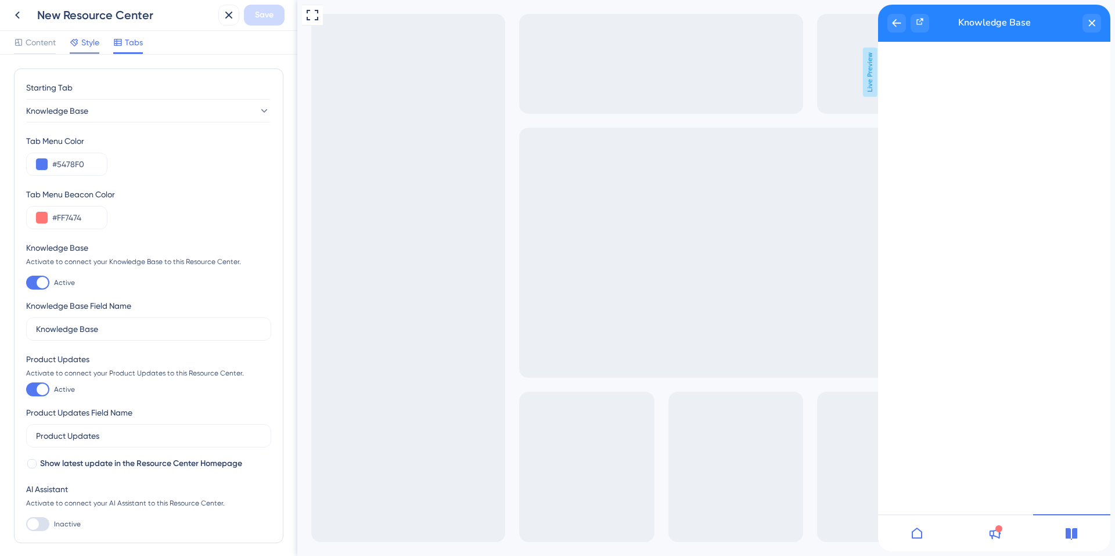
click at [87, 43] on span "Style" at bounding box center [90, 42] width 18 height 14
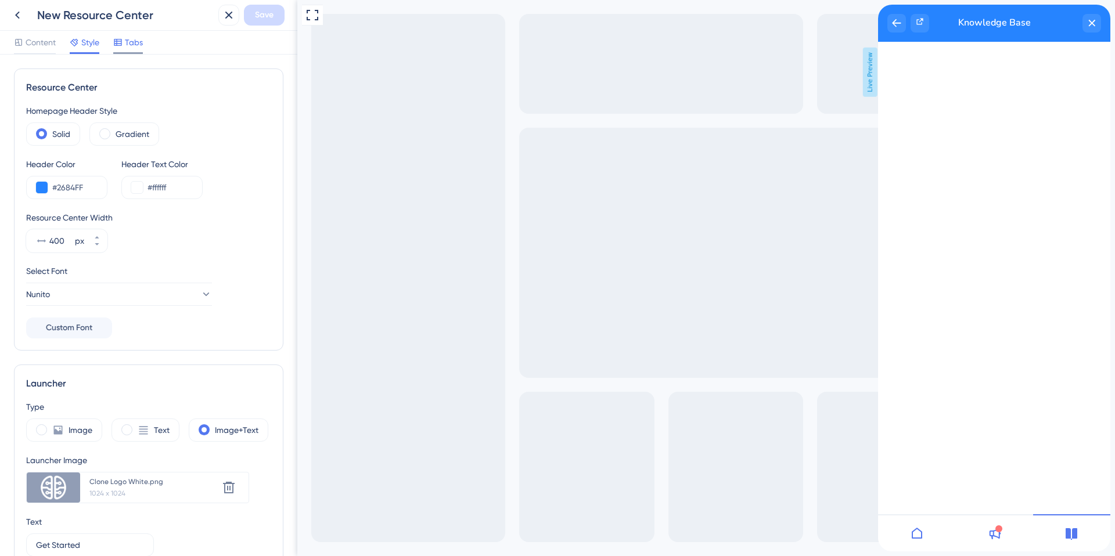
click at [135, 42] on span "Tabs" at bounding box center [134, 42] width 18 height 14
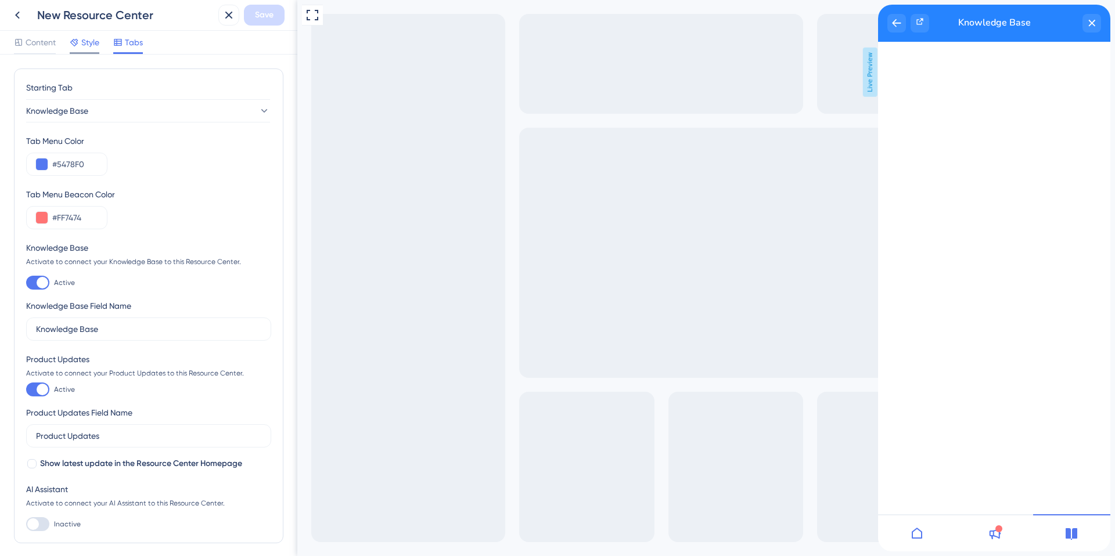
click at [88, 41] on span "Style" at bounding box center [90, 42] width 18 height 14
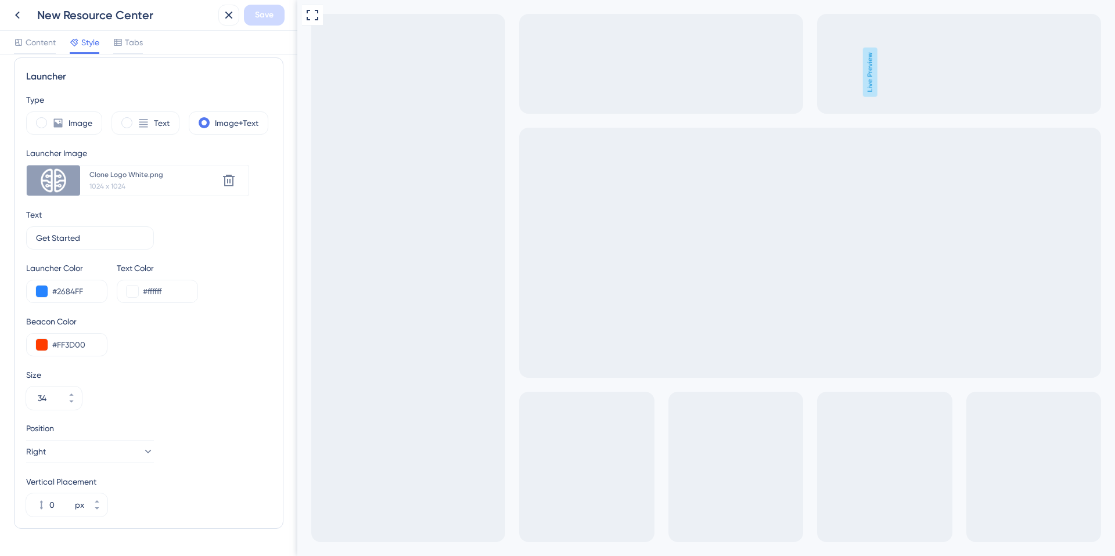
scroll to position [303, 0]
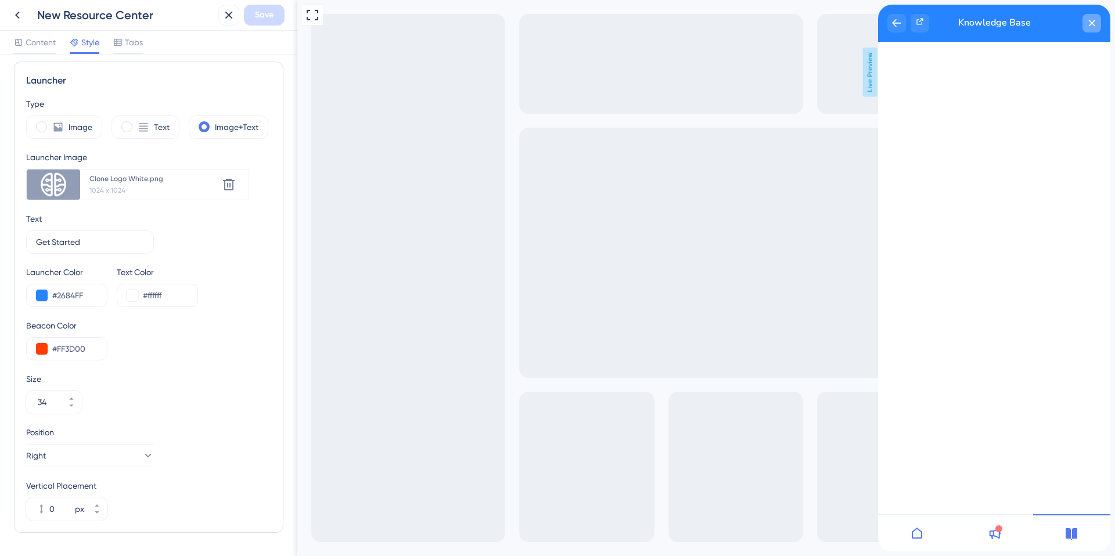
click at [1094, 23] on icon "close resource center" at bounding box center [1092, 23] width 7 height 7
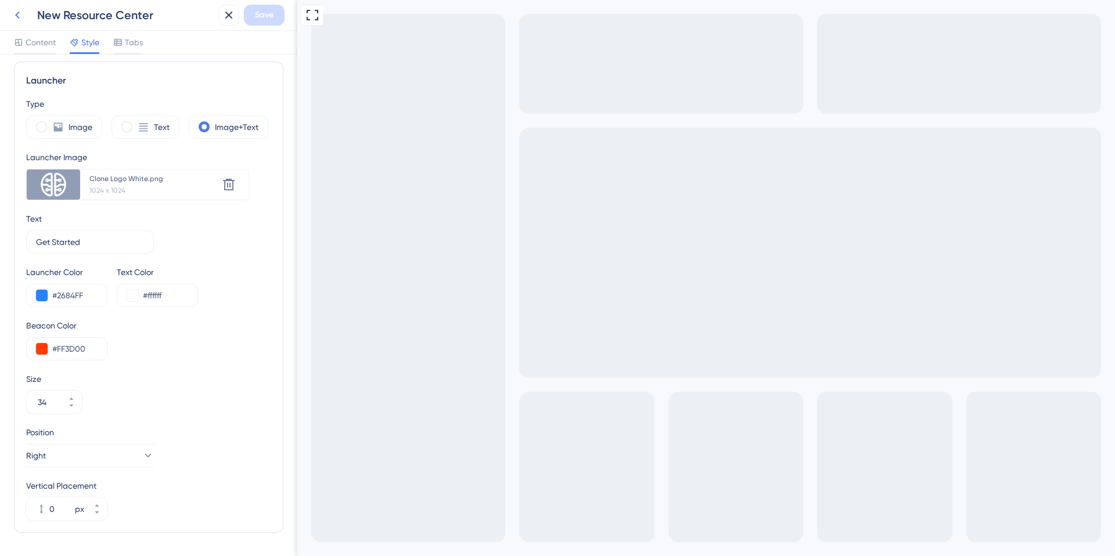
click at [16, 13] on icon at bounding box center [17, 15] width 14 height 14
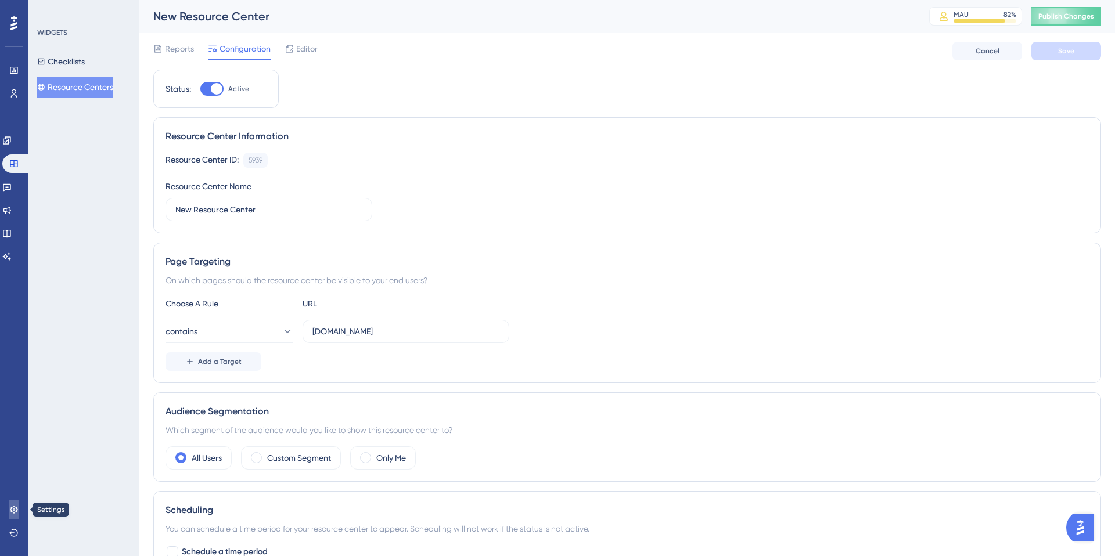
click at [19, 510] on link at bounding box center [13, 510] width 9 height 19
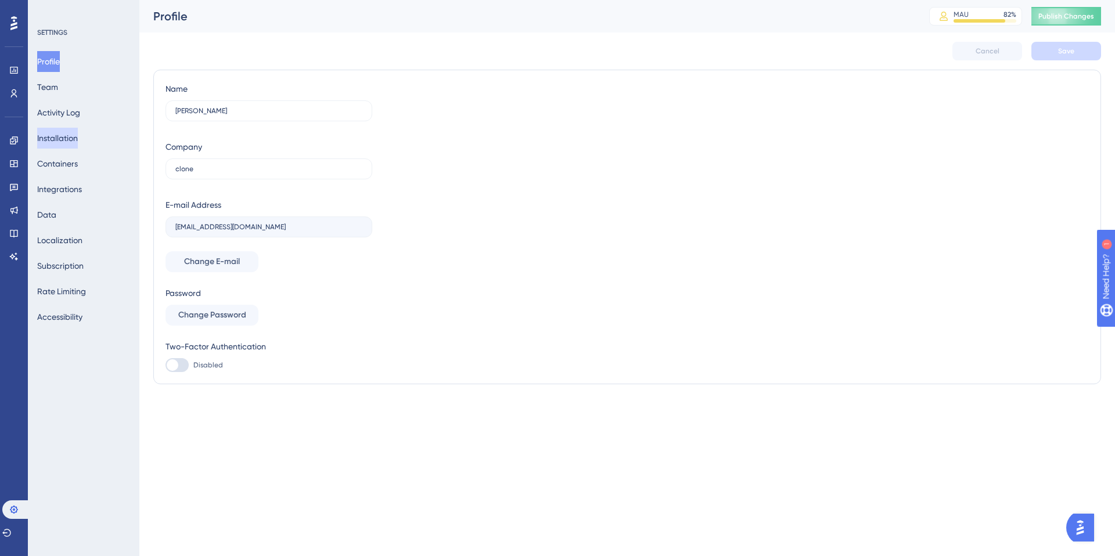
click at [78, 134] on button "Installation" at bounding box center [57, 138] width 41 height 21
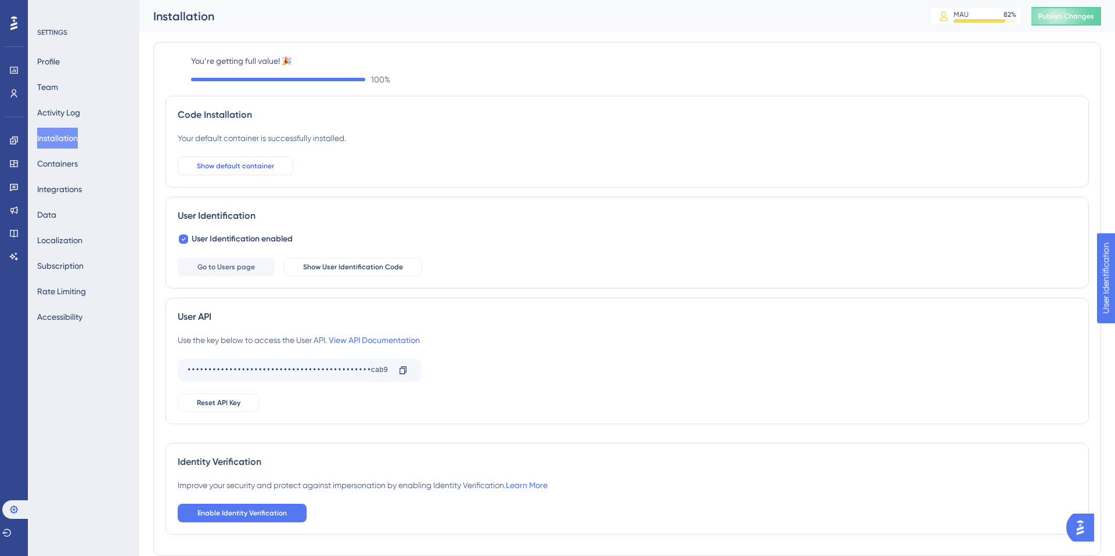
click at [269, 166] on span "Show default container" at bounding box center [235, 165] width 77 height 9
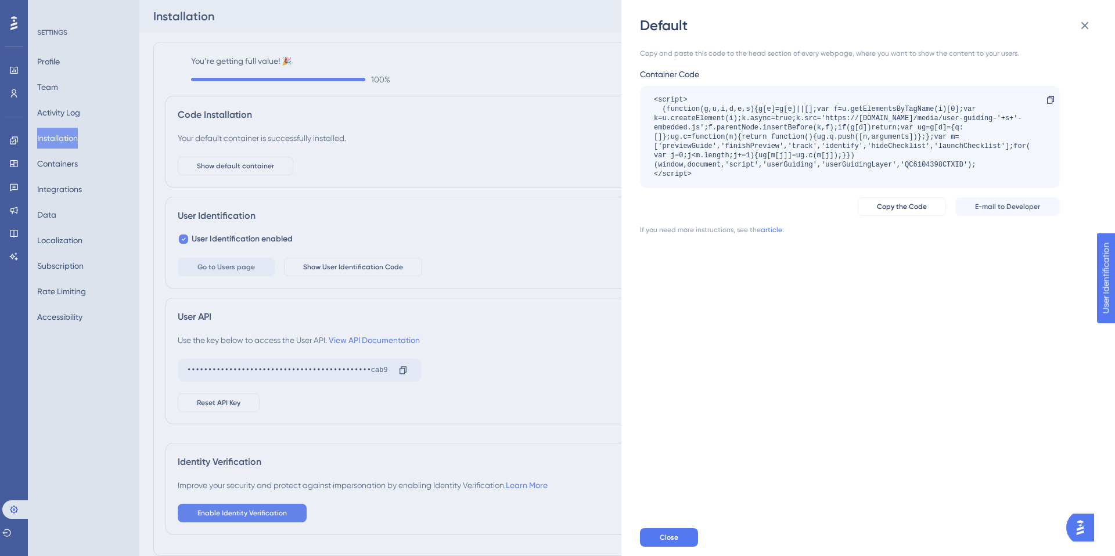
click at [64, 113] on div "Default Copy and paste this code to the head section of every webpage, where yo…" at bounding box center [557, 278] width 1115 height 556
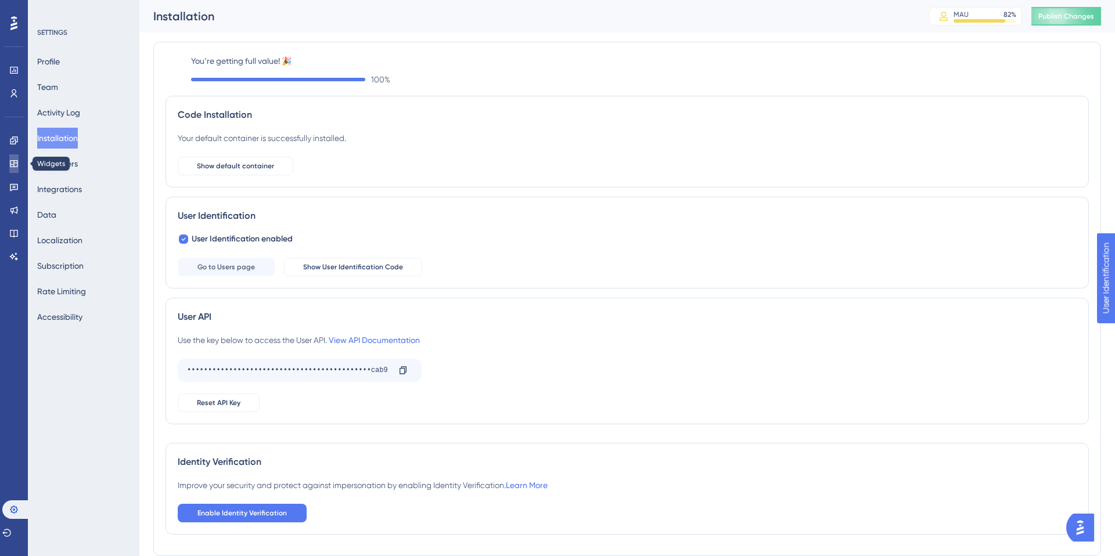
click at [16, 166] on icon at bounding box center [13, 163] width 9 height 9
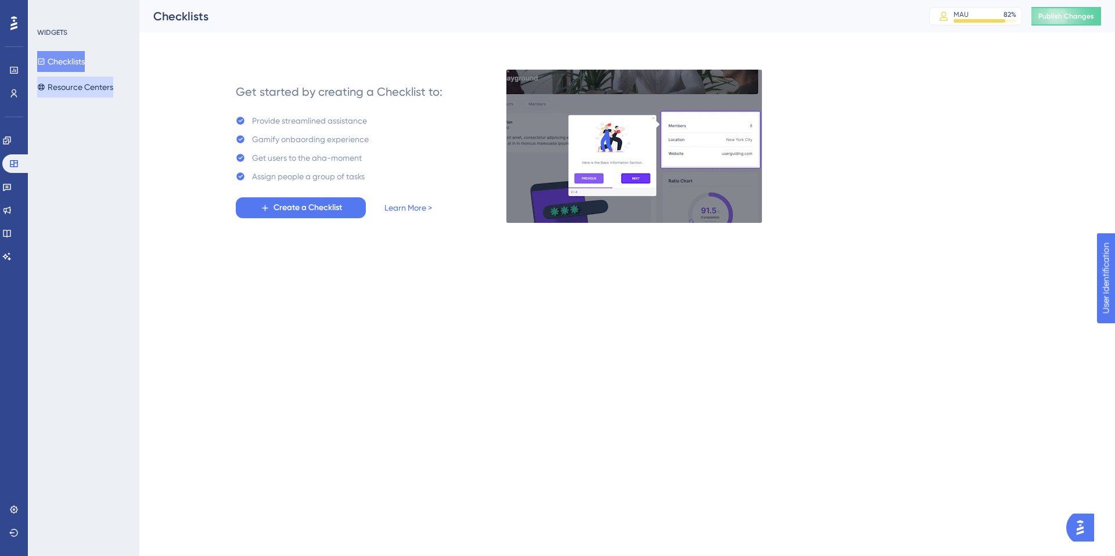
click at [66, 89] on button "Resource Centers" at bounding box center [75, 87] width 76 height 21
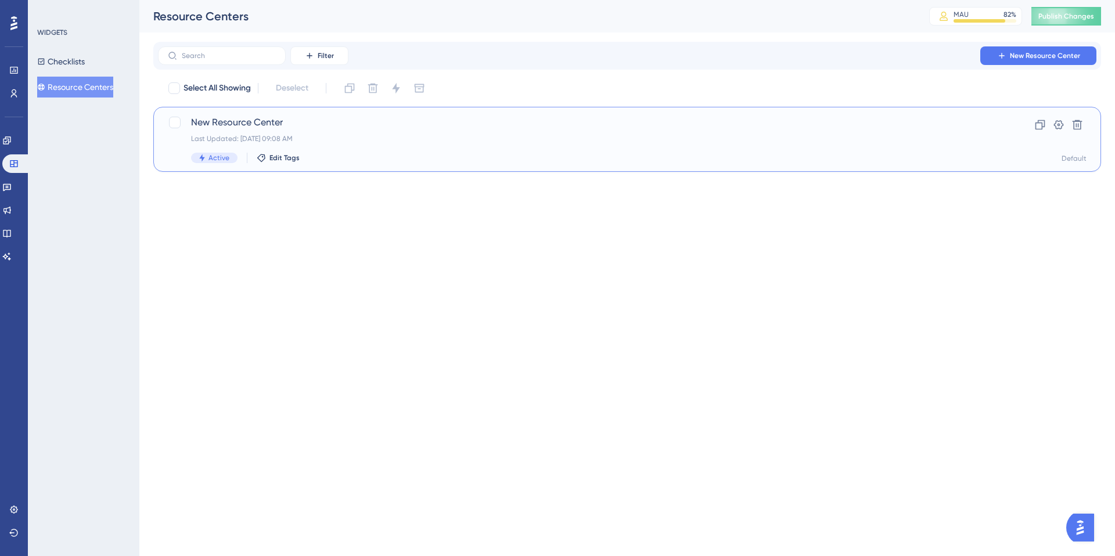
click at [345, 138] on div "Last Updated: [DATE] 09:08 AM" at bounding box center [581, 138] width 780 height 9
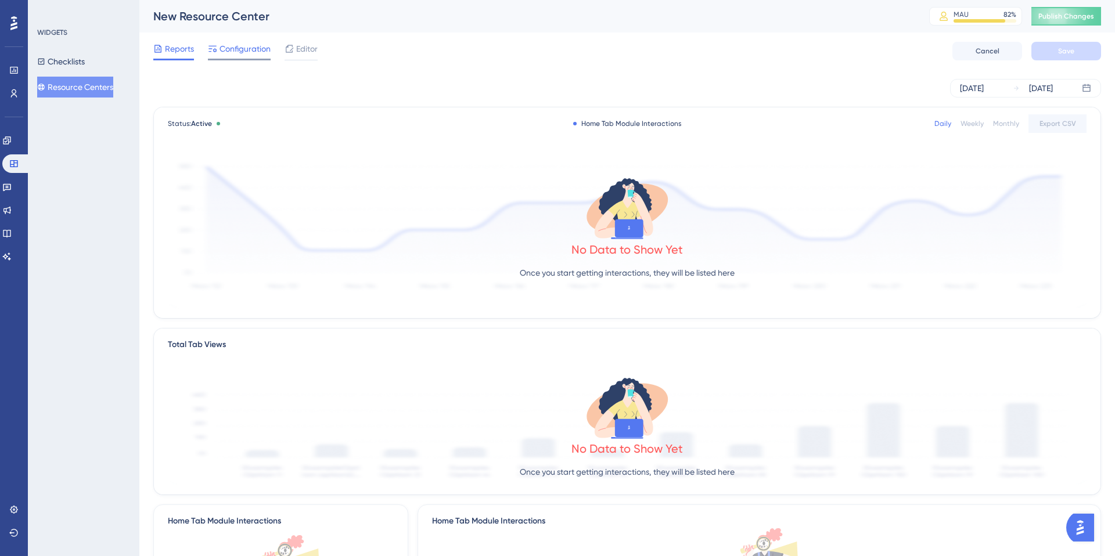
click at [245, 48] on span "Configuration" at bounding box center [245, 49] width 51 height 14
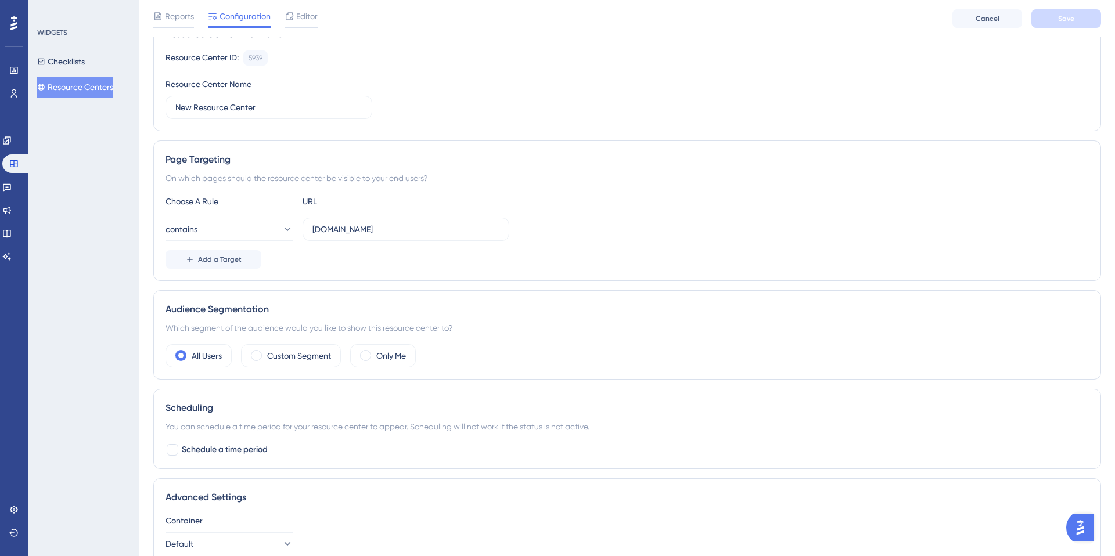
scroll to position [130, 0]
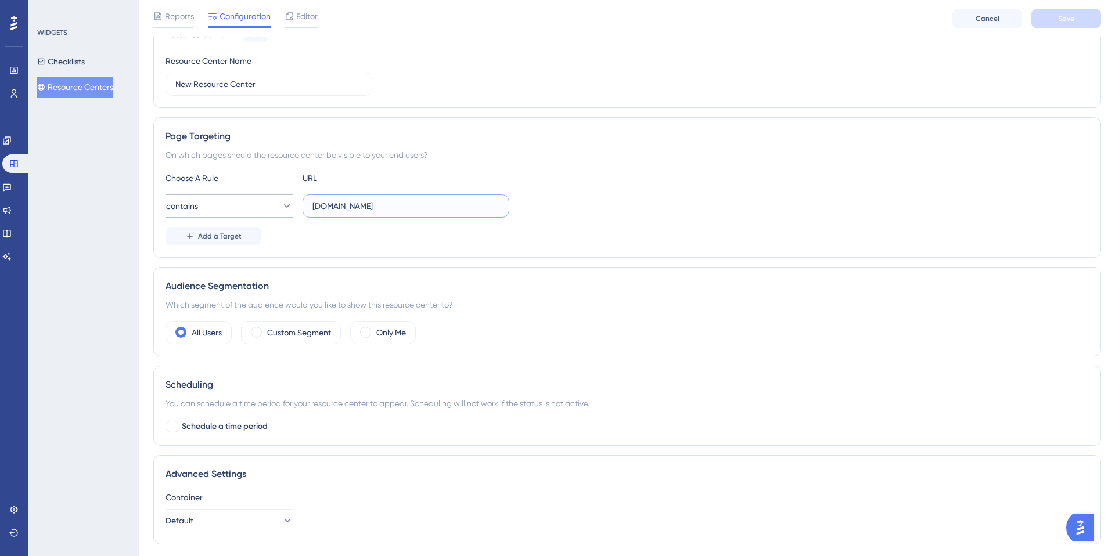
drag, startPoint x: 402, startPoint y: 203, endPoint x: 182, endPoint y: 203, distance: 219.6
click at [182, 203] on div "contains [DOMAIN_NAME]" at bounding box center [338, 206] width 344 height 23
click at [390, 204] on input "[DOMAIN_NAME]" at bounding box center [406, 206] width 187 height 13
click at [281, 209] on icon at bounding box center [287, 206] width 12 height 12
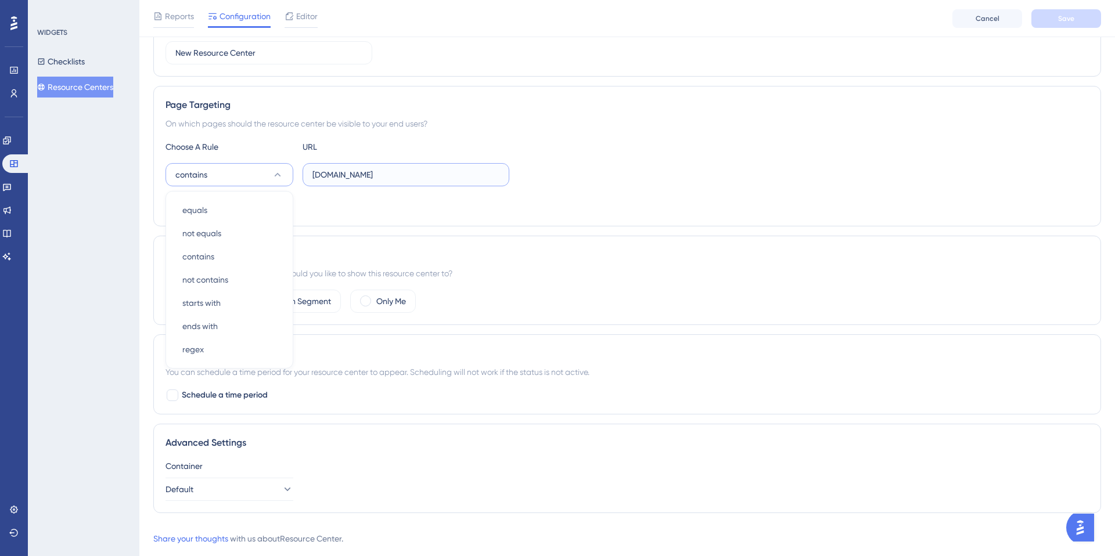
click at [328, 169] on input "[DOMAIN_NAME]" at bounding box center [406, 174] width 187 height 13
click at [329, 174] on input "[DOMAIN_NAME]" at bounding box center [406, 174] width 187 height 13
click at [314, 174] on input "[DOMAIN_NAME]" at bounding box center [406, 174] width 187 height 13
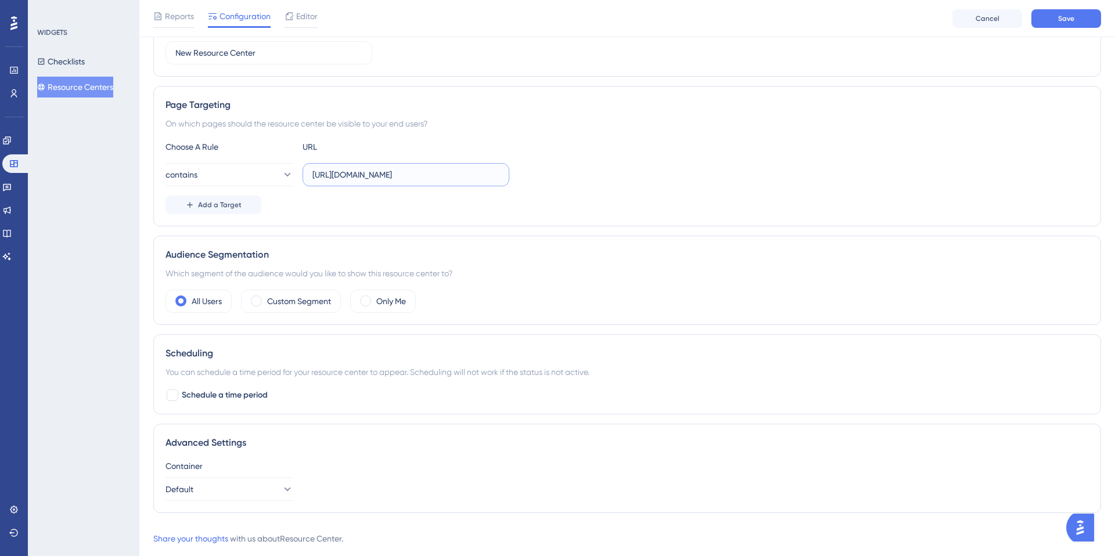
type input "[URL][DOMAIN_NAME]"
click at [372, 175] on input "[URL][DOMAIN_NAME]" at bounding box center [406, 174] width 187 height 13
click at [371, 175] on input "[URL][DOMAIN_NAME]" at bounding box center [406, 174] width 187 height 13
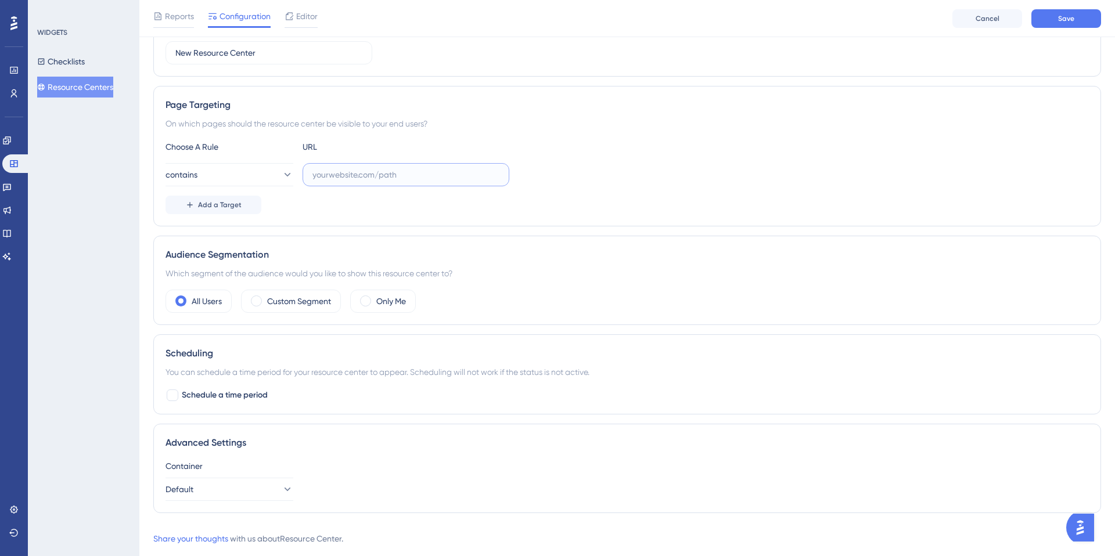
paste input "[URL][DOMAIN_NAME]"
type input "[URL][DOMAIN_NAME]"
click at [1070, 11] on button "Save" at bounding box center [1067, 18] width 70 height 19
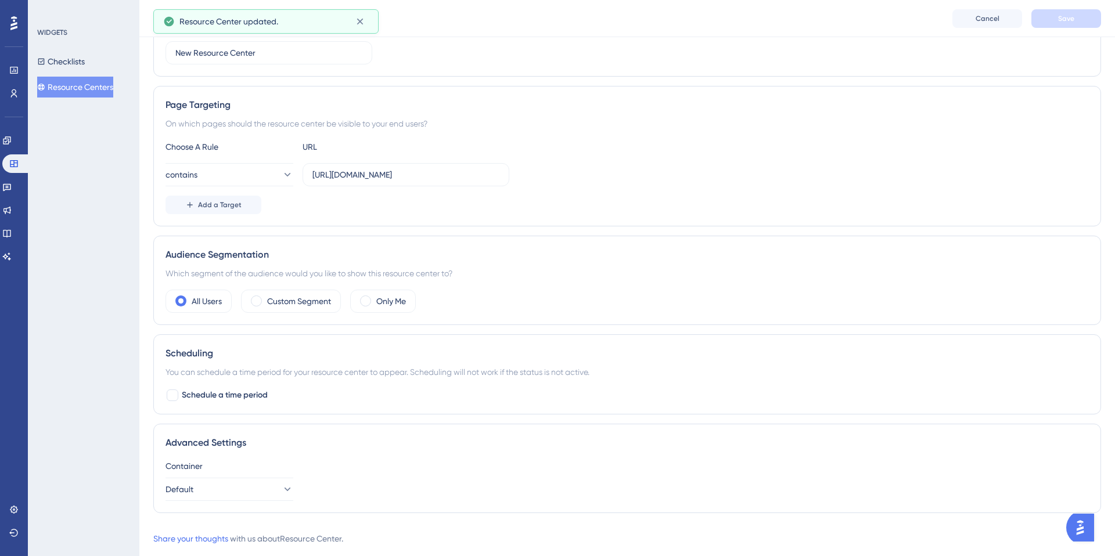
scroll to position [0, 0]
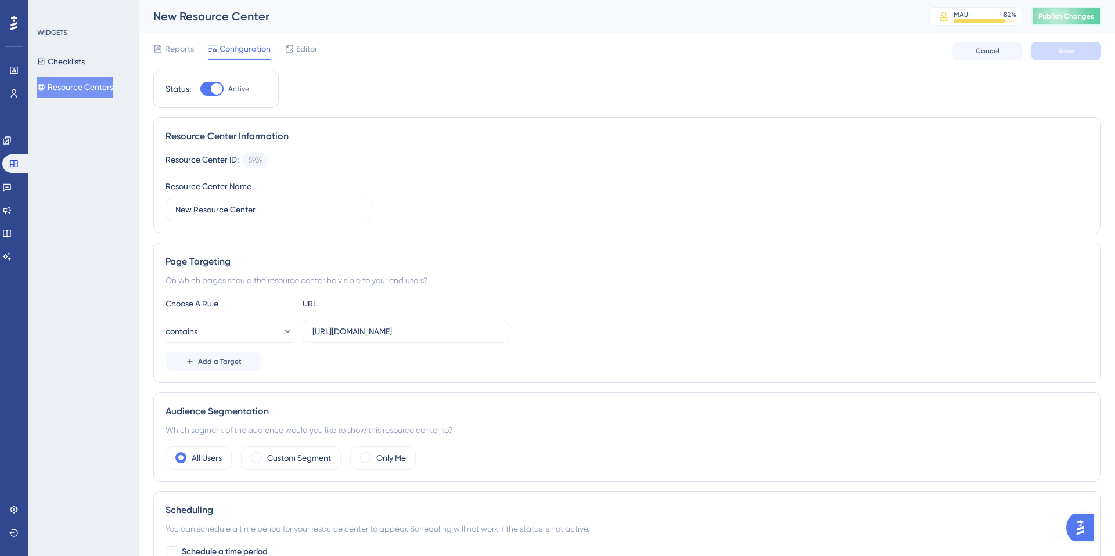
click at [1079, 14] on span "Publish Changes" at bounding box center [1067, 16] width 56 height 9
click at [9, 511] on link at bounding box center [13, 510] width 9 height 19
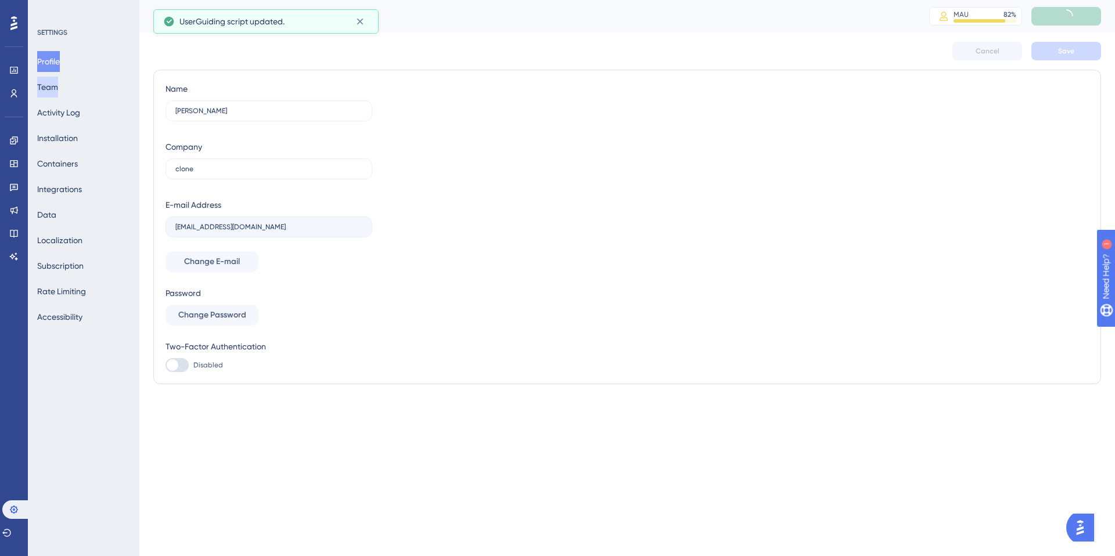
click at [56, 81] on button "Team" at bounding box center [47, 87] width 21 height 21
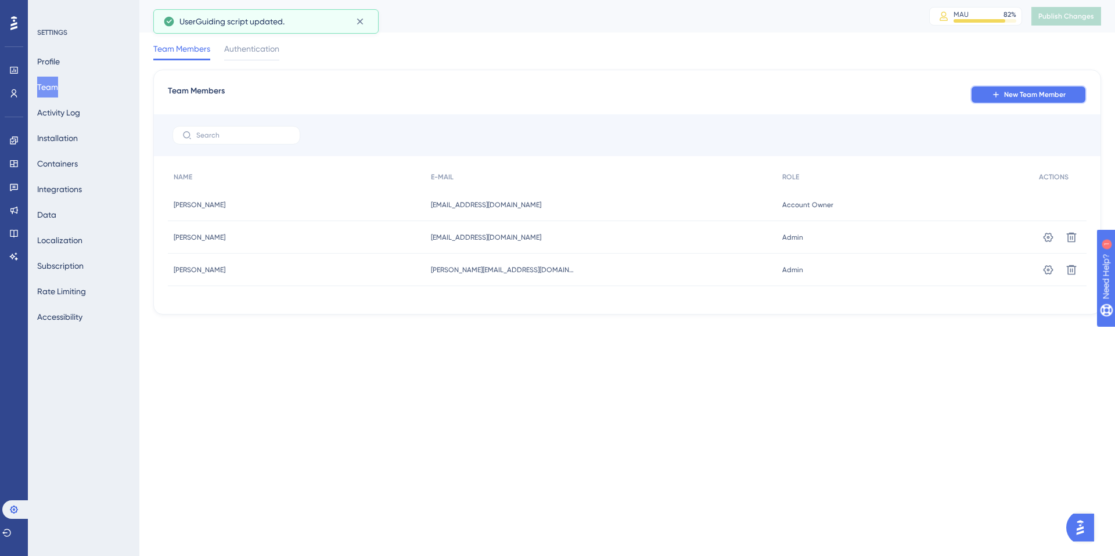
click at [1025, 100] on button "New Team Member" at bounding box center [1029, 94] width 116 height 19
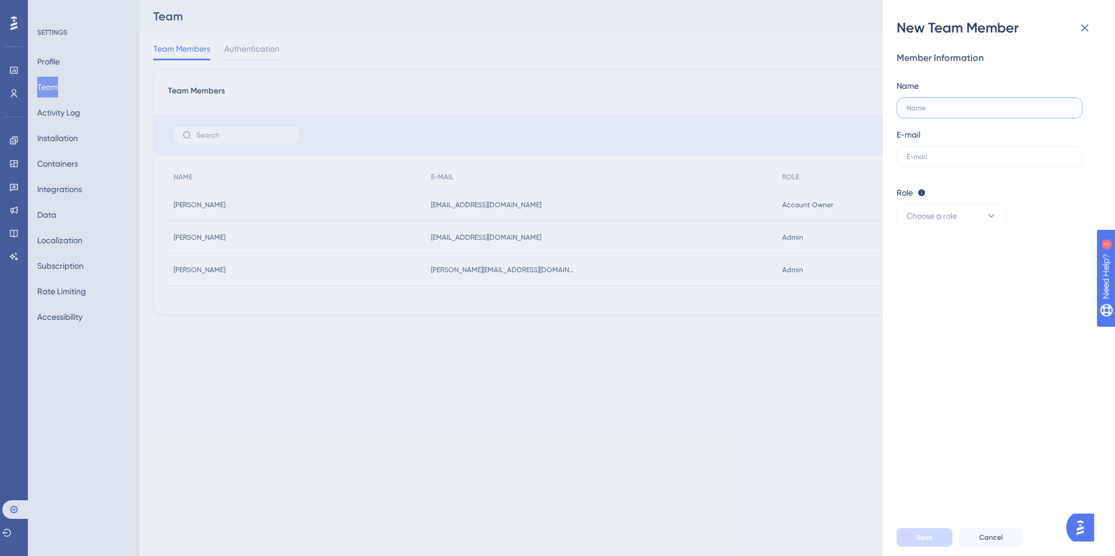
click at [952, 110] on input "text" at bounding box center [990, 108] width 166 height 8
type input "[PERSON_NAME]"
click at [943, 161] on label at bounding box center [990, 156] width 186 height 21
click at [943, 161] on input "text" at bounding box center [990, 157] width 166 height 8
type input "[EMAIL_ADDRESS][DOMAIN_NAME]"
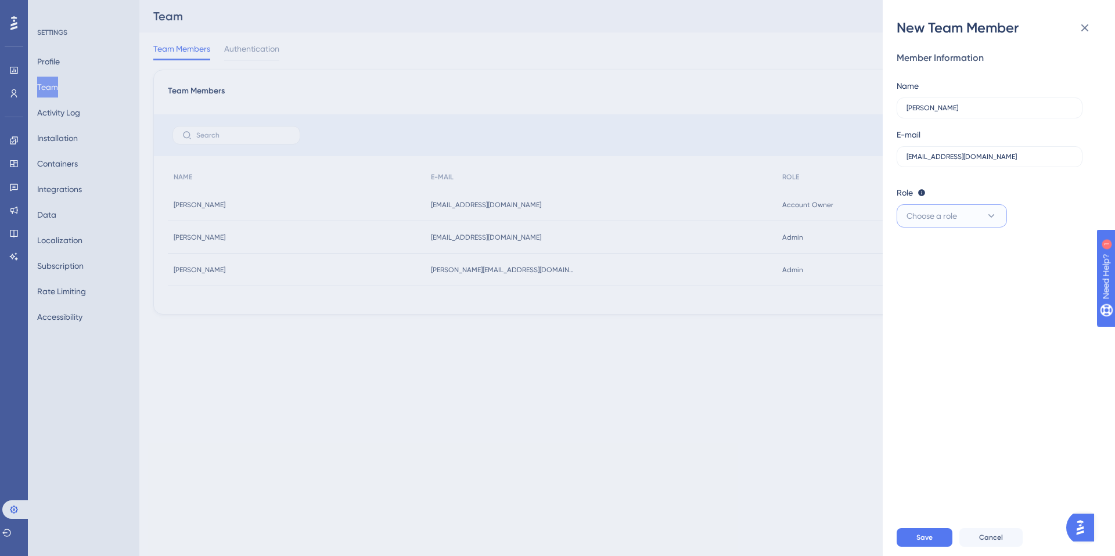
click at [957, 211] on span "Choose a role" at bounding box center [932, 216] width 51 height 14
click at [954, 249] on div "Admin Admin" at bounding box center [952, 251] width 77 height 23
click at [943, 536] on button "Save" at bounding box center [925, 538] width 56 height 19
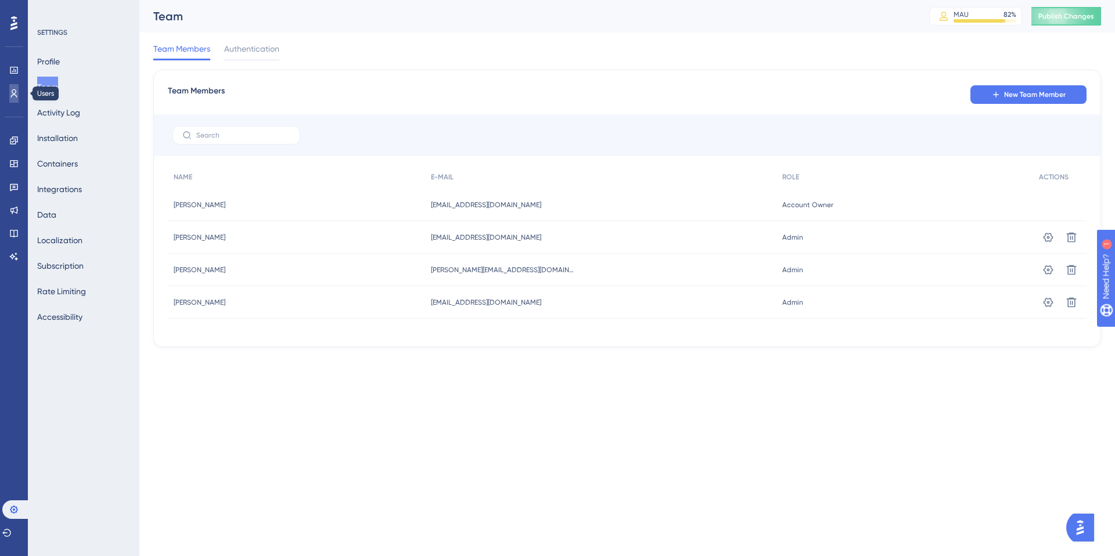
click at [11, 89] on icon at bounding box center [13, 93] width 9 height 9
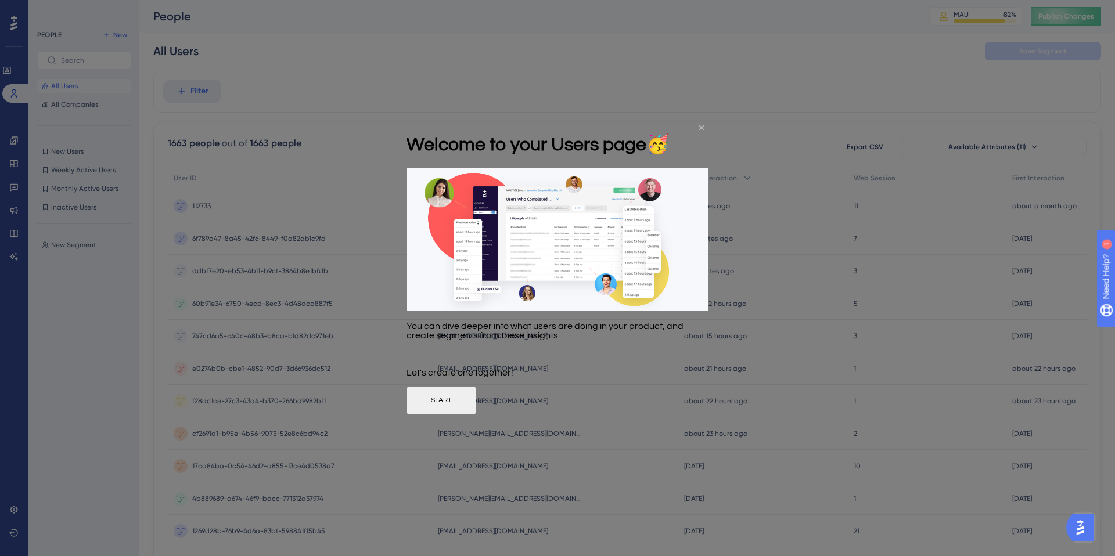
click at [702, 127] on icon "Close Preview" at bounding box center [701, 127] width 5 height 5
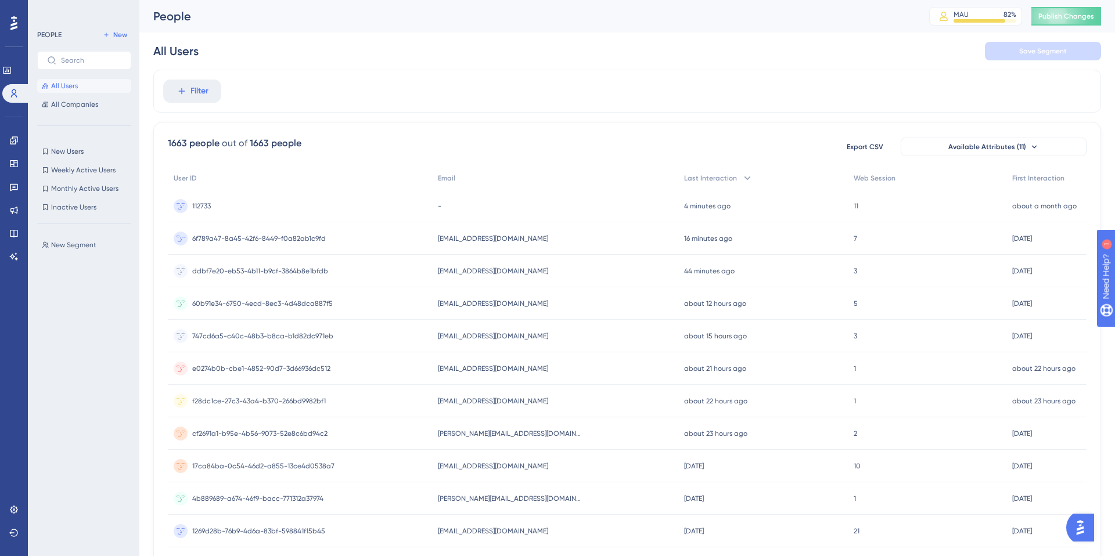
click at [504, 239] on span "[EMAIL_ADDRESS][DOMAIN_NAME]" at bounding box center [493, 238] width 110 height 9
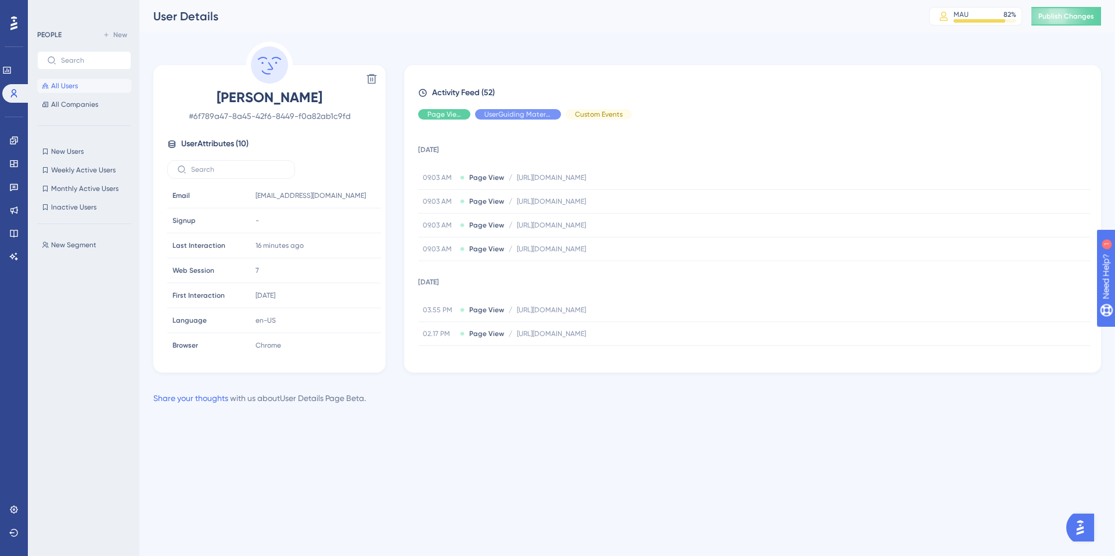
click at [80, 87] on button "All Users" at bounding box center [84, 86] width 94 height 14
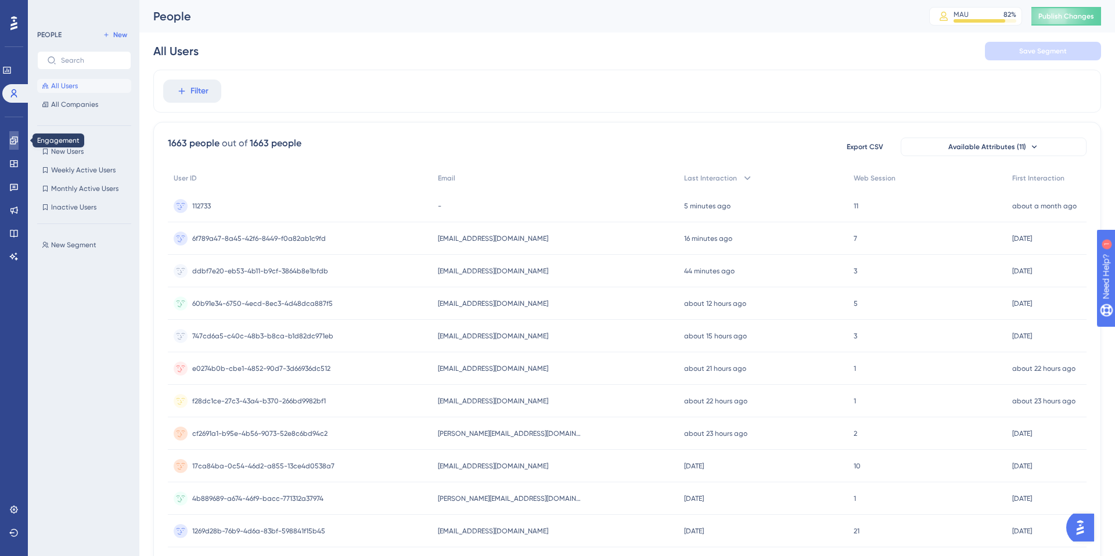
click at [9, 138] on icon at bounding box center [13, 140] width 9 height 9
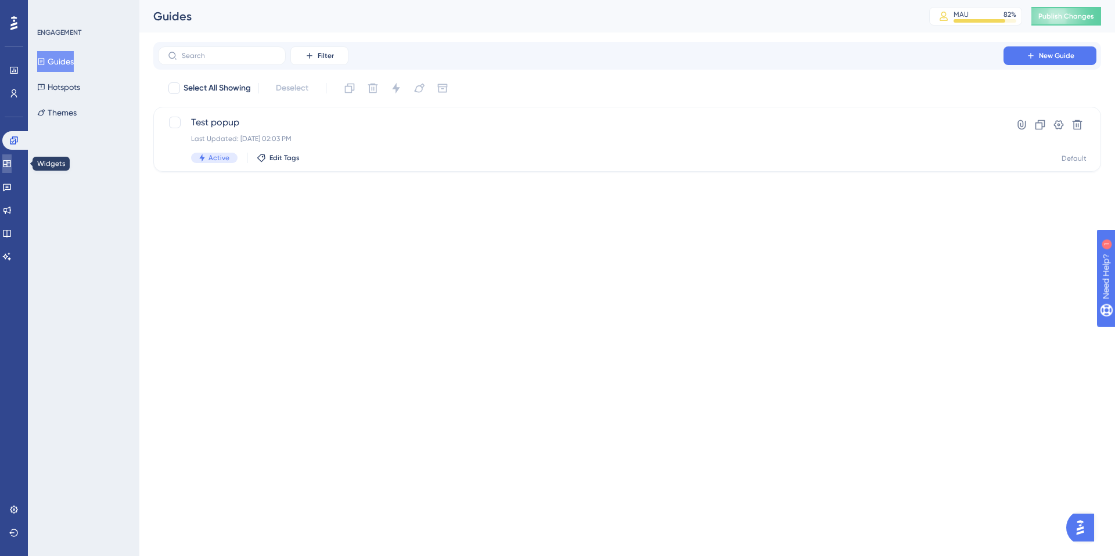
click at [10, 164] on icon at bounding box center [7, 163] width 8 height 7
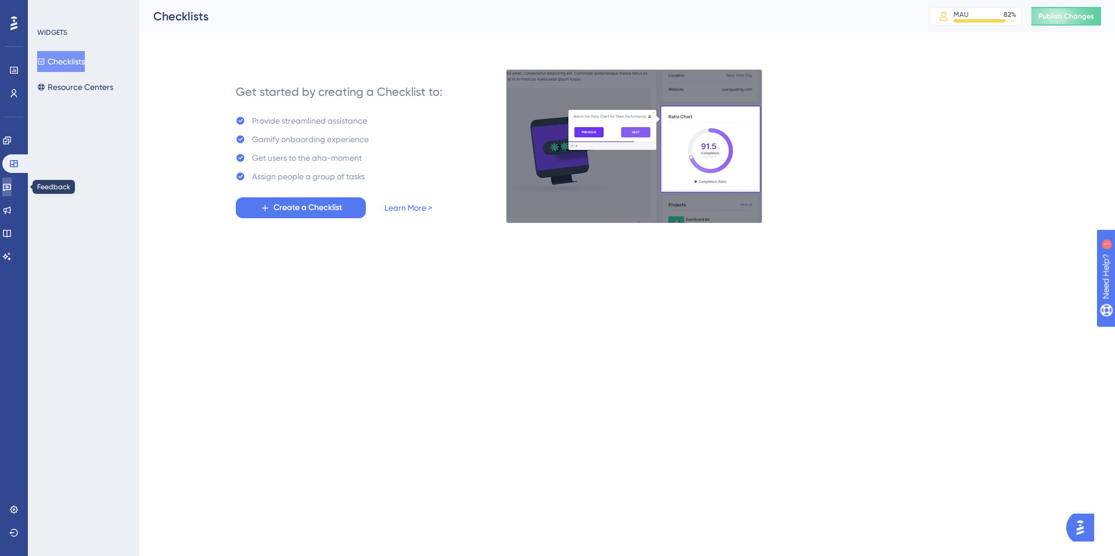
click at [12, 193] on link at bounding box center [6, 187] width 9 height 19
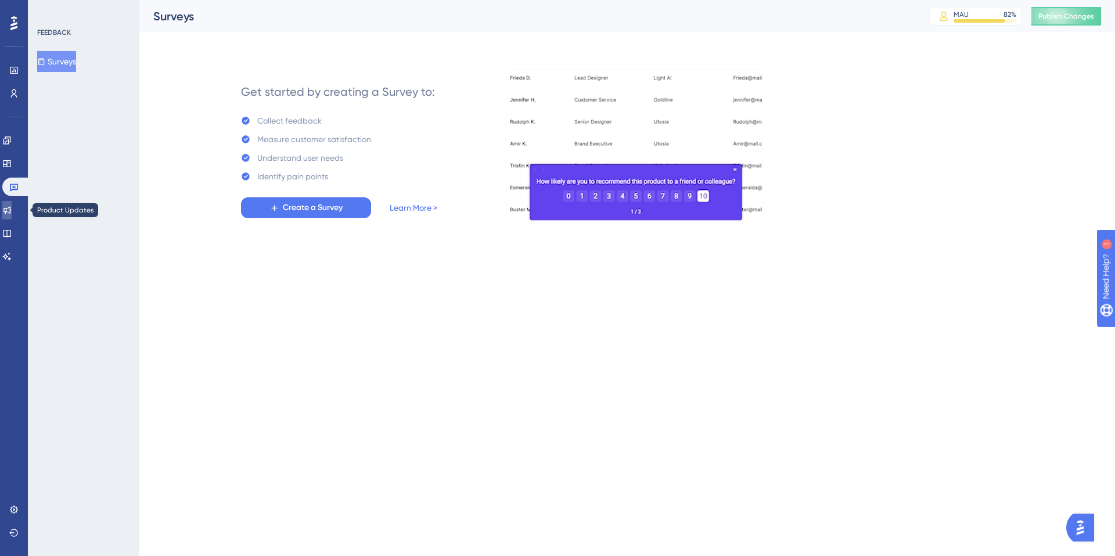
click at [11, 211] on icon at bounding box center [7, 211] width 8 height 8
